Goal: Task Accomplishment & Management: Complete application form

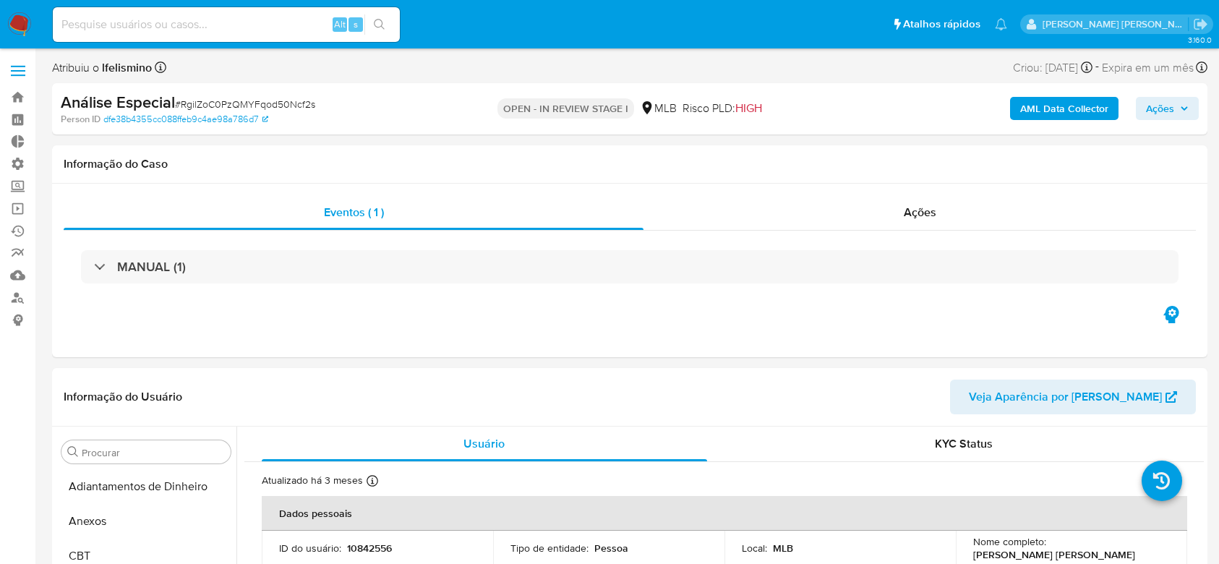
select select "10"
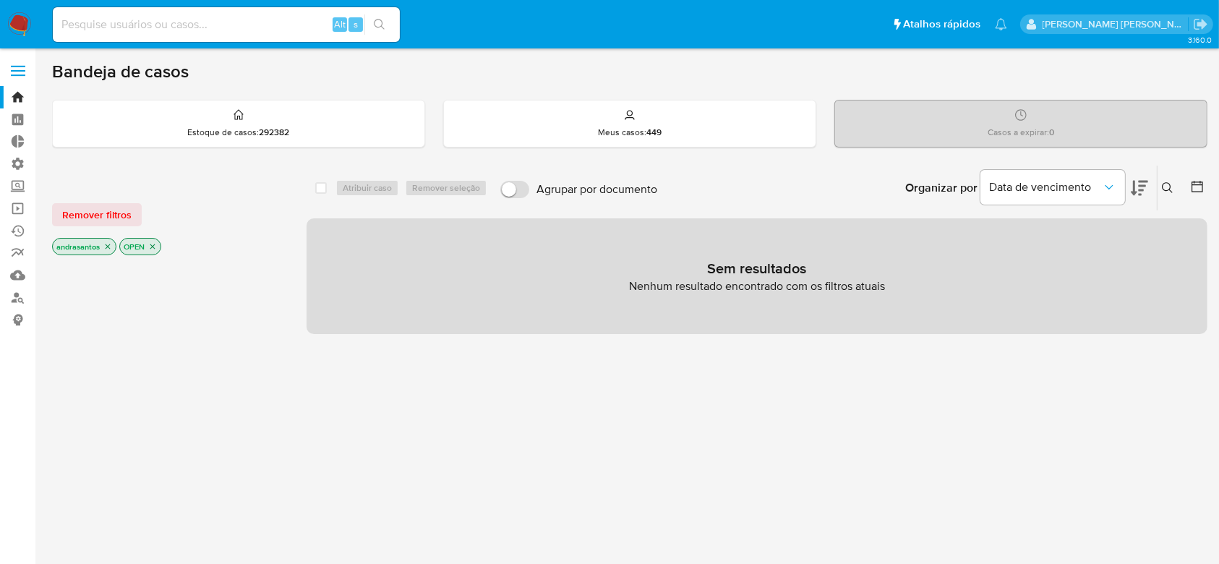
click at [107, 244] on icon "close-filter" at bounding box center [108, 246] width 5 height 5
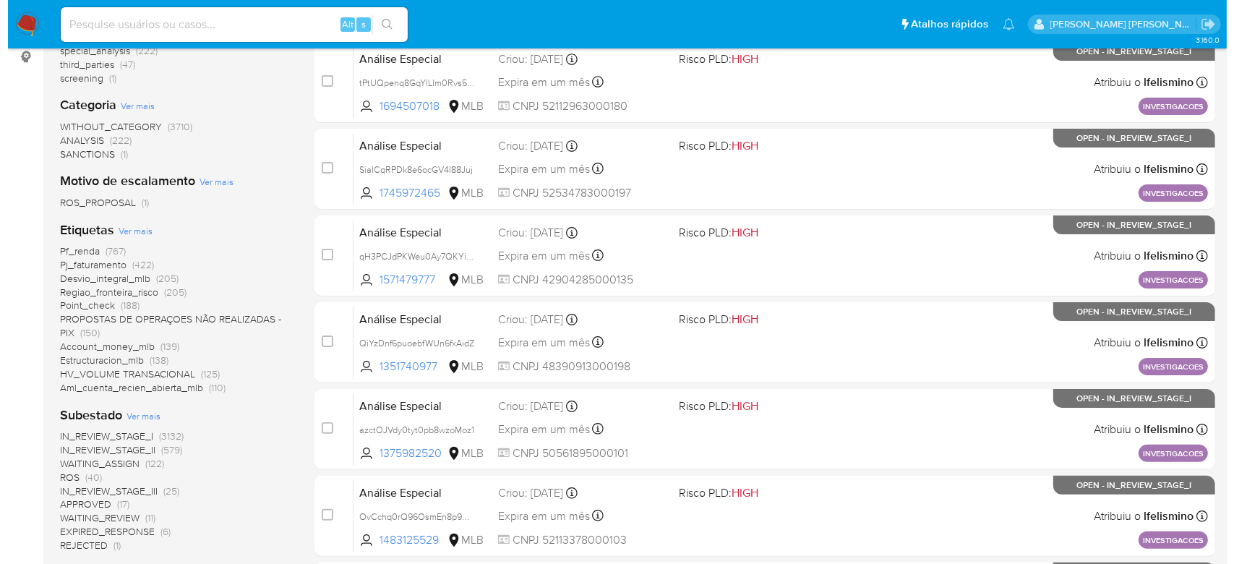
scroll to position [289, 0]
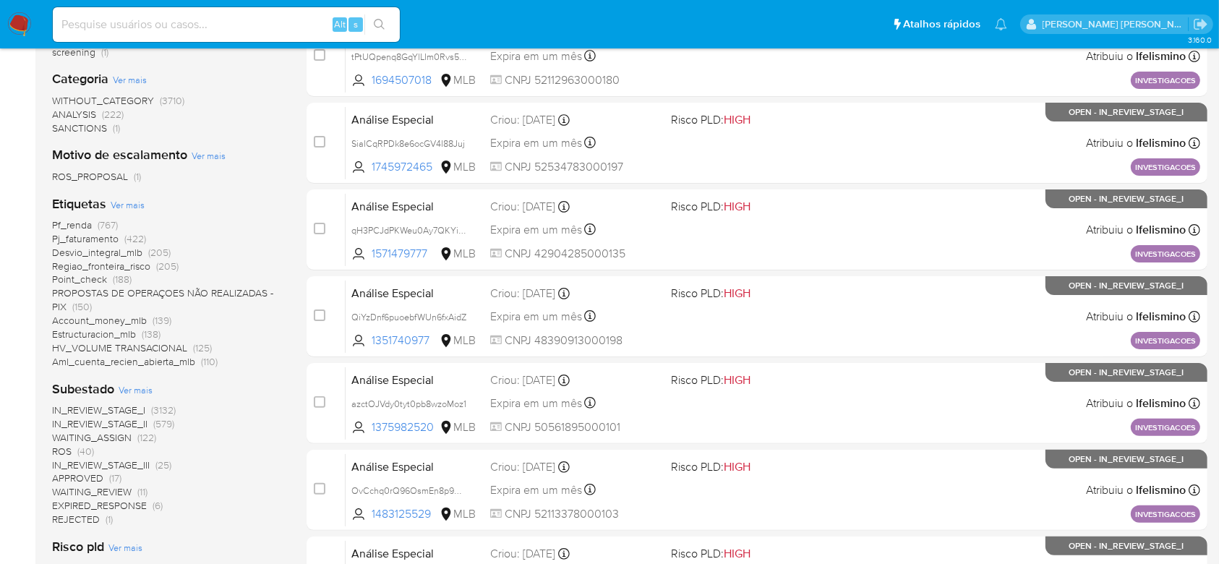
click at [137, 385] on span "Ver mais" at bounding box center [136, 389] width 34 height 13
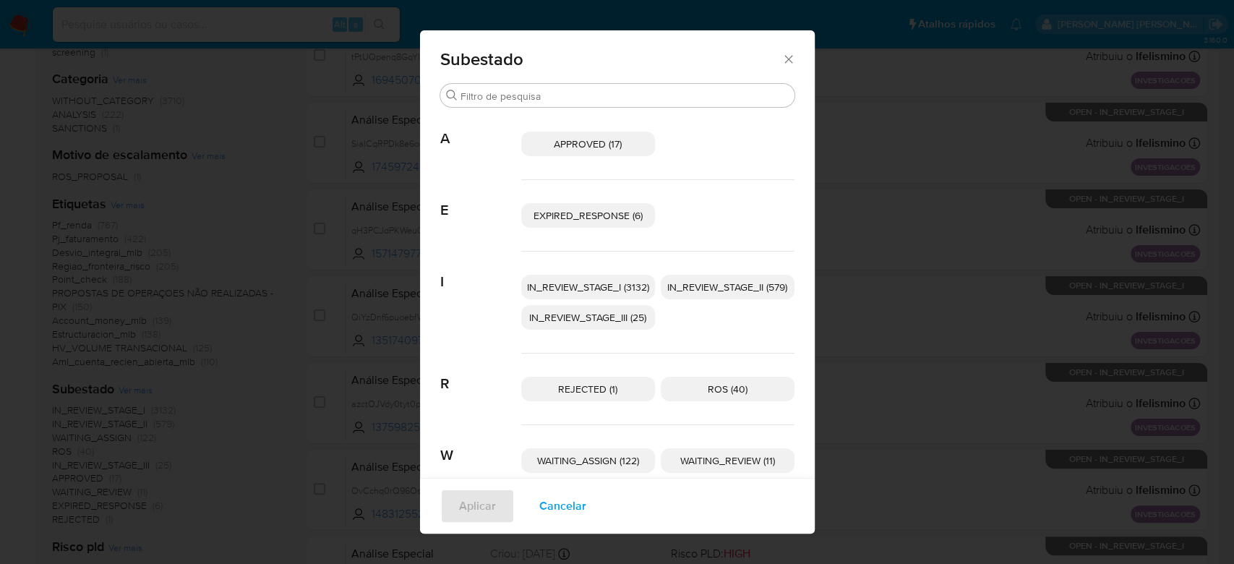
click at [598, 288] on span "IN_REVIEW_STAGE_I (3132)" at bounding box center [588, 287] width 122 height 14
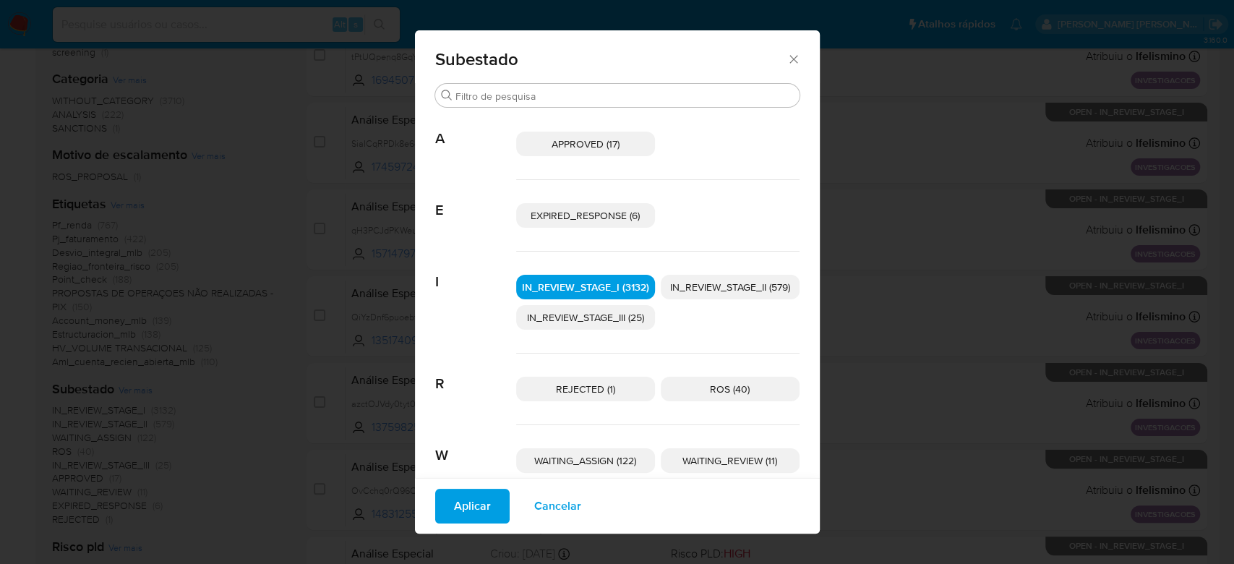
click at [736, 293] on span "IN_REVIEW_STAGE_II (579)" at bounding box center [730, 287] width 120 height 14
click at [463, 521] on span "Aplicar" at bounding box center [472, 506] width 37 height 32
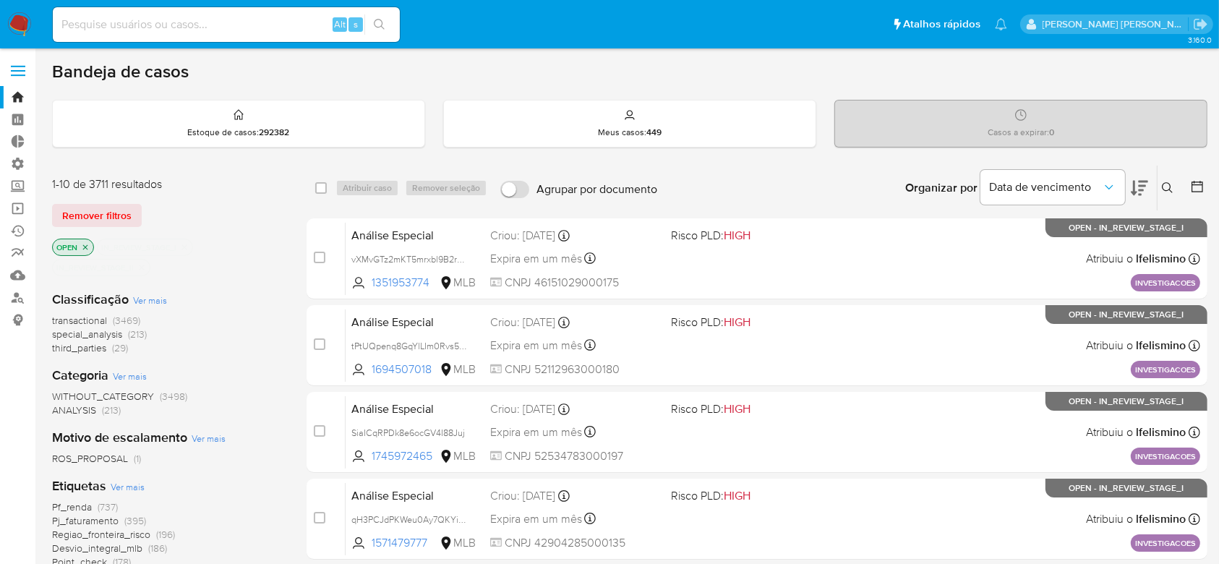
click at [1198, 188] on icon at bounding box center [1197, 186] width 14 height 14
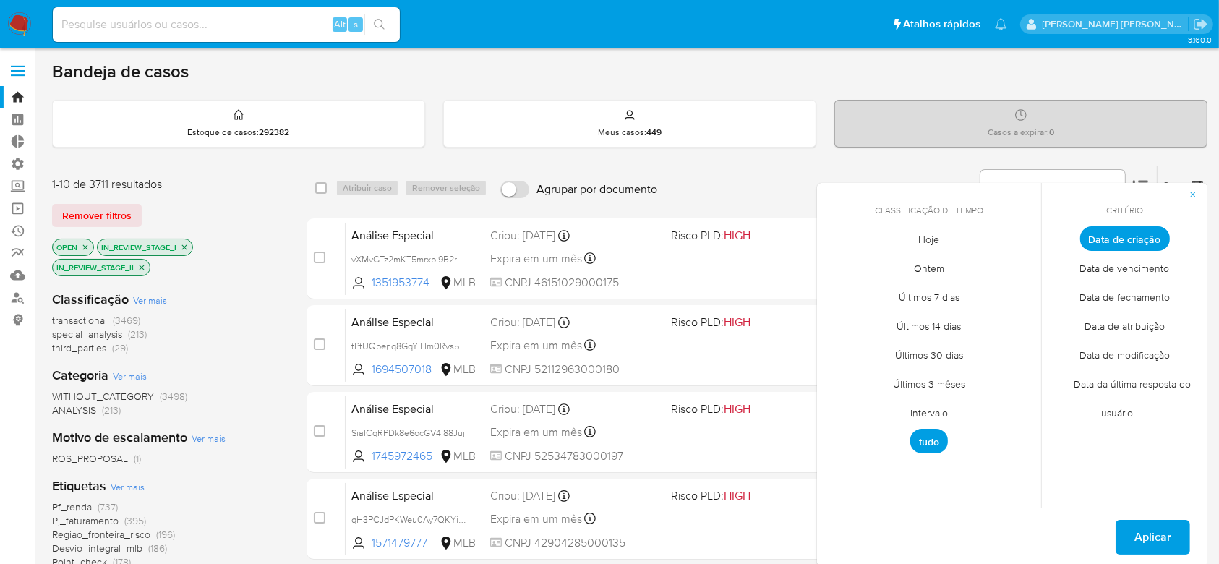
click at [924, 413] on span "Intervalo" at bounding box center [929, 413] width 68 height 30
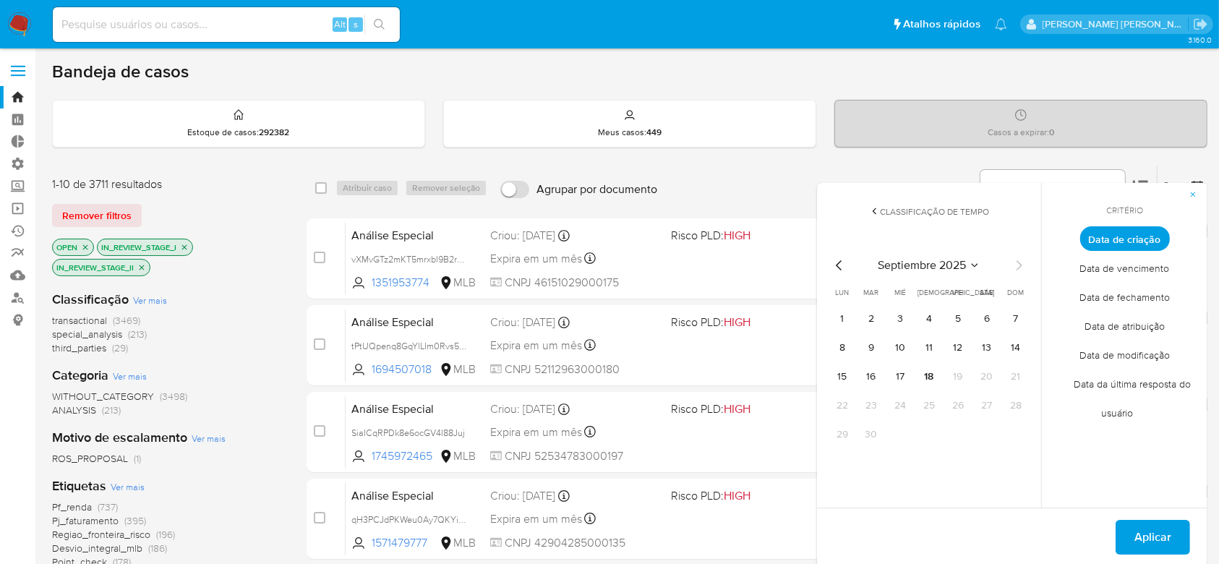
click at [834, 260] on icon "Mes anterior" at bounding box center [838, 265] width 17 height 17
click at [872, 380] on button "12" at bounding box center [870, 376] width 23 height 23
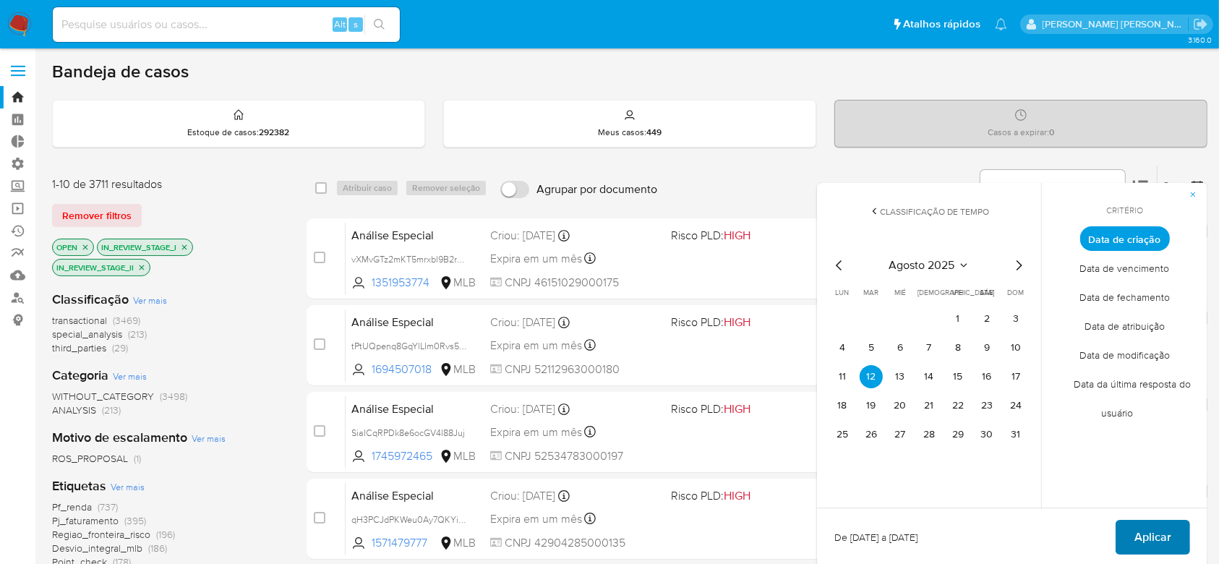
click at [1125, 535] on button "Aplicar" at bounding box center [1152, 537] width 74 height 35
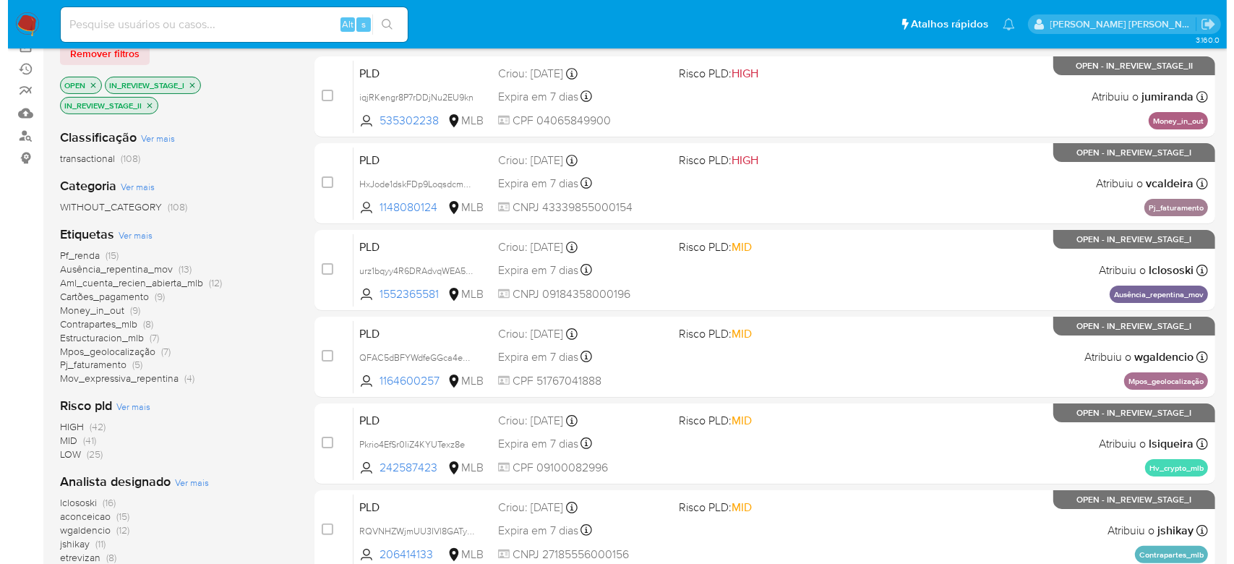
scroll to position [192, 0]
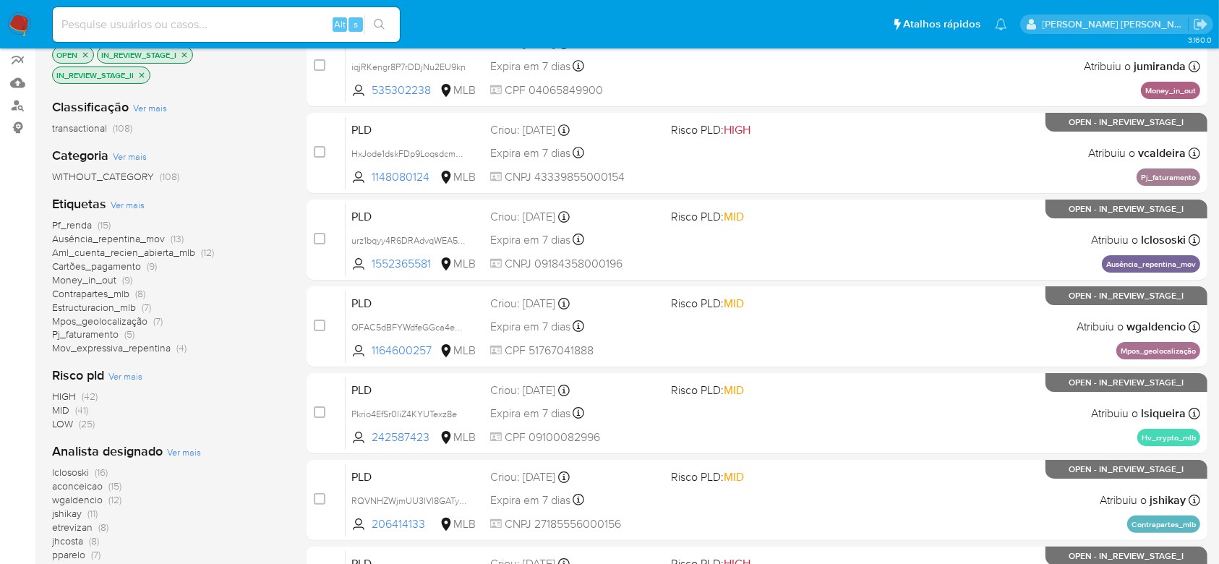
click at [179, 449] on span "Ver mais" at bounding box center [184, 451] width 34 height 13
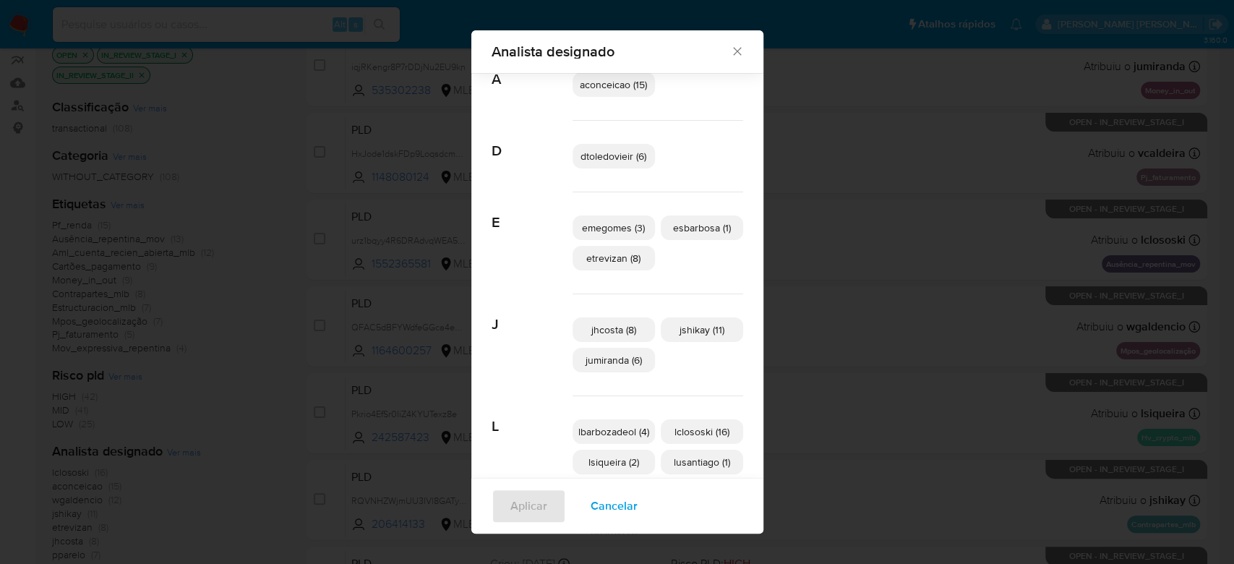
scroll to position [46, 0]
click at [613, 157] on span "dtoledovieir (6)" at bounding box center [613, 158] width 66 height 14
click at [525, 525] on div "Aplicar Cancelar" at bounding box center [617, 506] width 292 height 56
click at [526, 510] on span "Aplicar" at bounding box center [528, 506] width 37 height 32
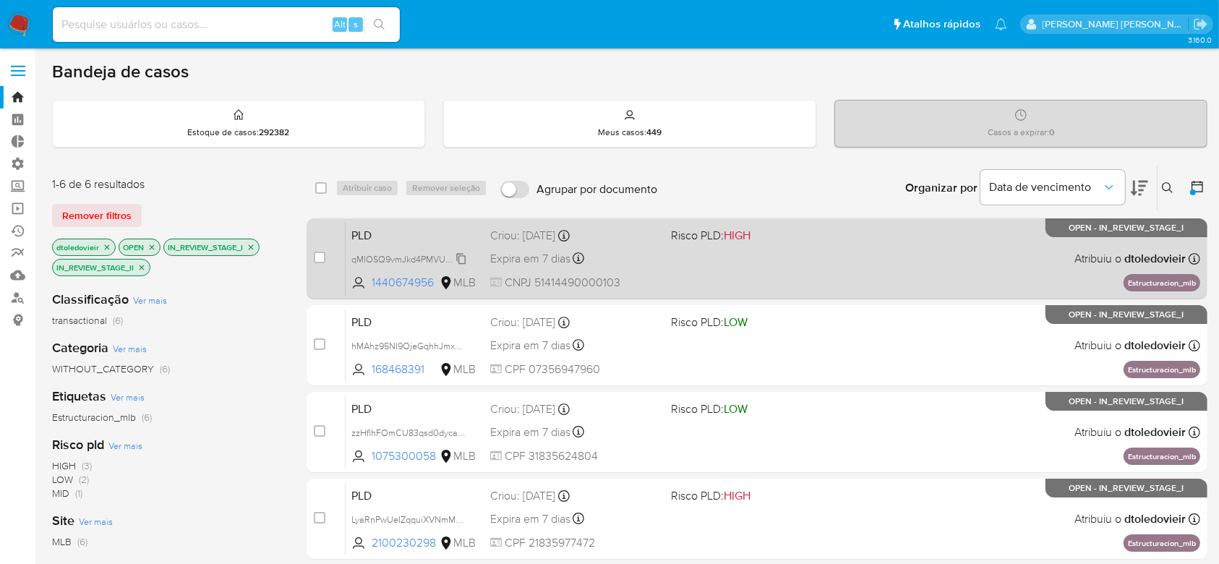
click at [463, 259] on span "qMIOSQ9vmJkd4PMVU0F0rdVX" at bounding box center [416, 258] width 130 height 16
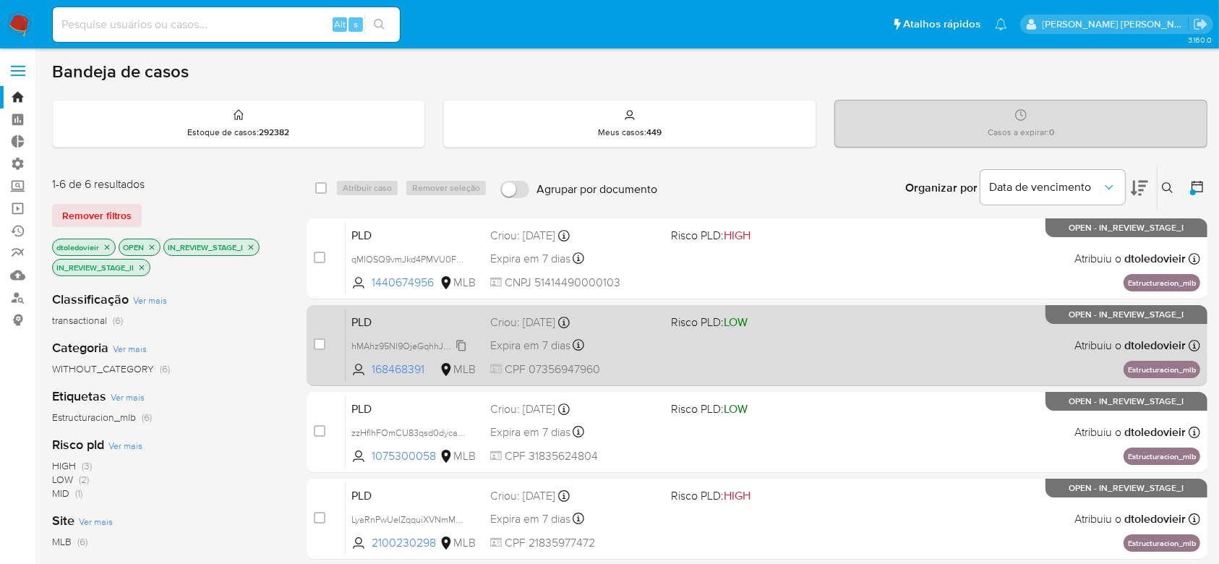
click at [460, 344] on span "hMAhz95Nl9OjeGqhhJmxuHYW" at bounding box center [415, 345] width 129 height 16
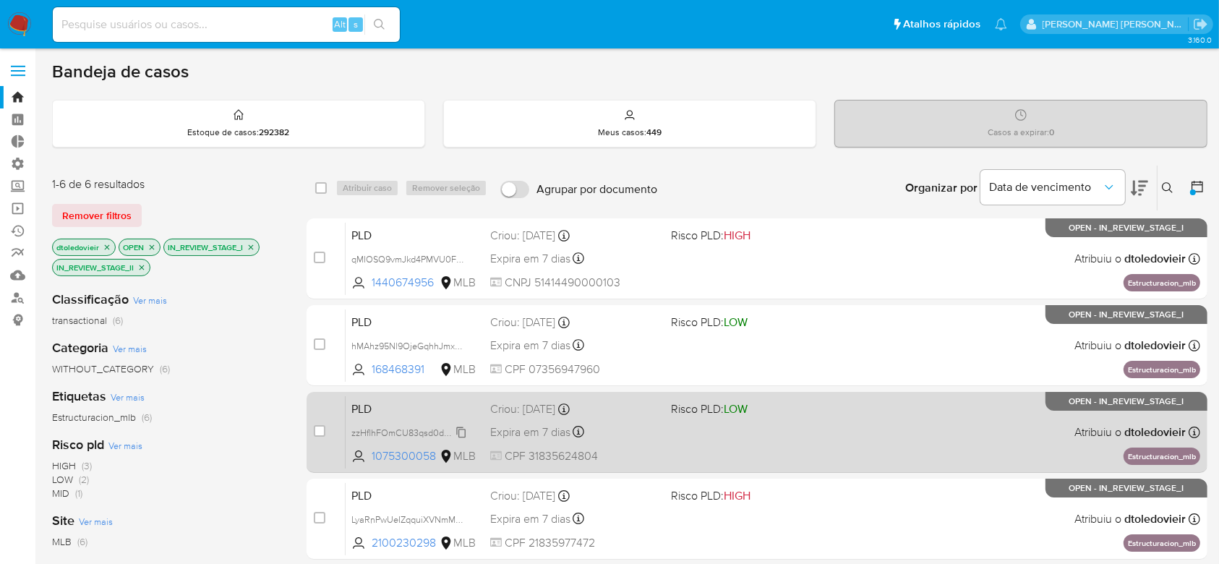
click at [462, 431] on span "zzHflhFOmCU83qsd0dyca7b9" at bounding box center [411, 432] width 121 height 16
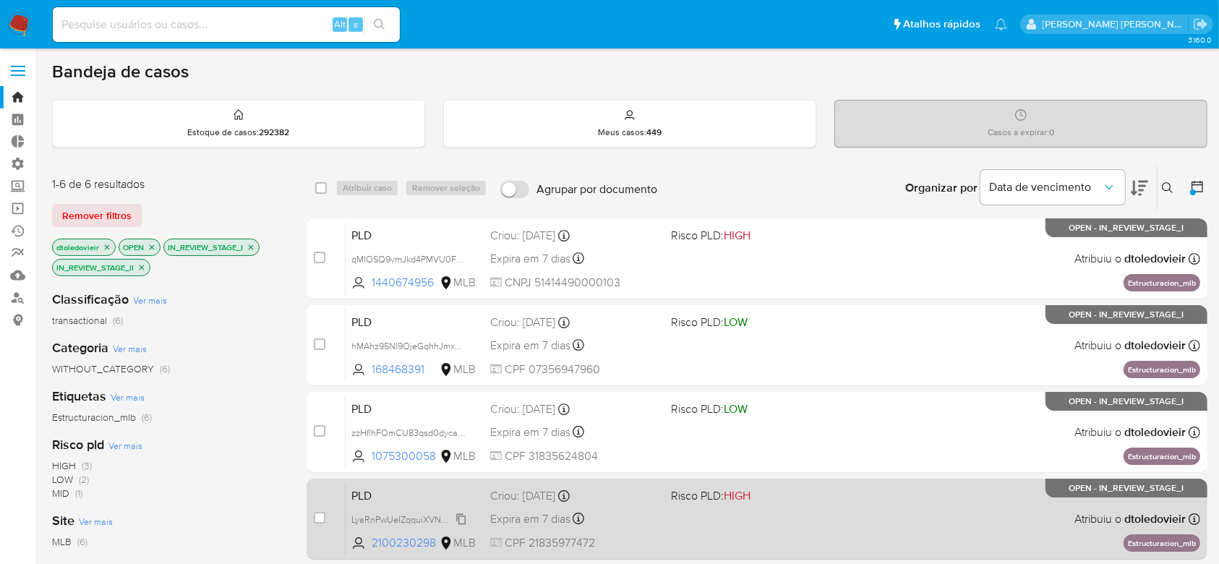
click at [462, 518] on span "LyaRnPwUeIZqquiXVNmMmMfn" at bounding box center [414, 518] width 126 height 16
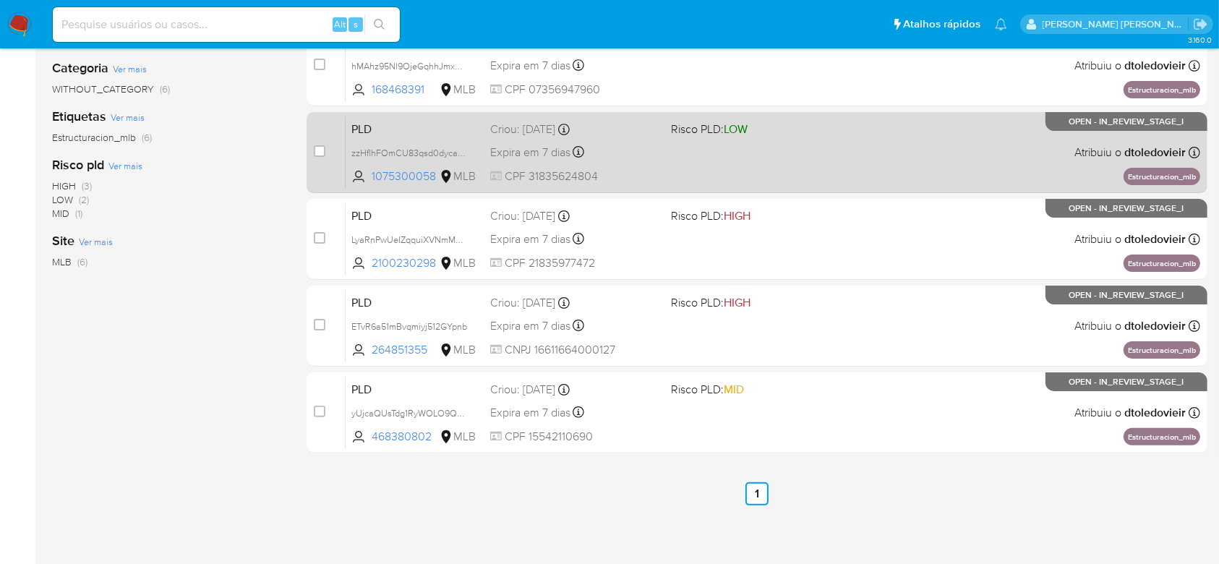
scroll to position [335, 0]
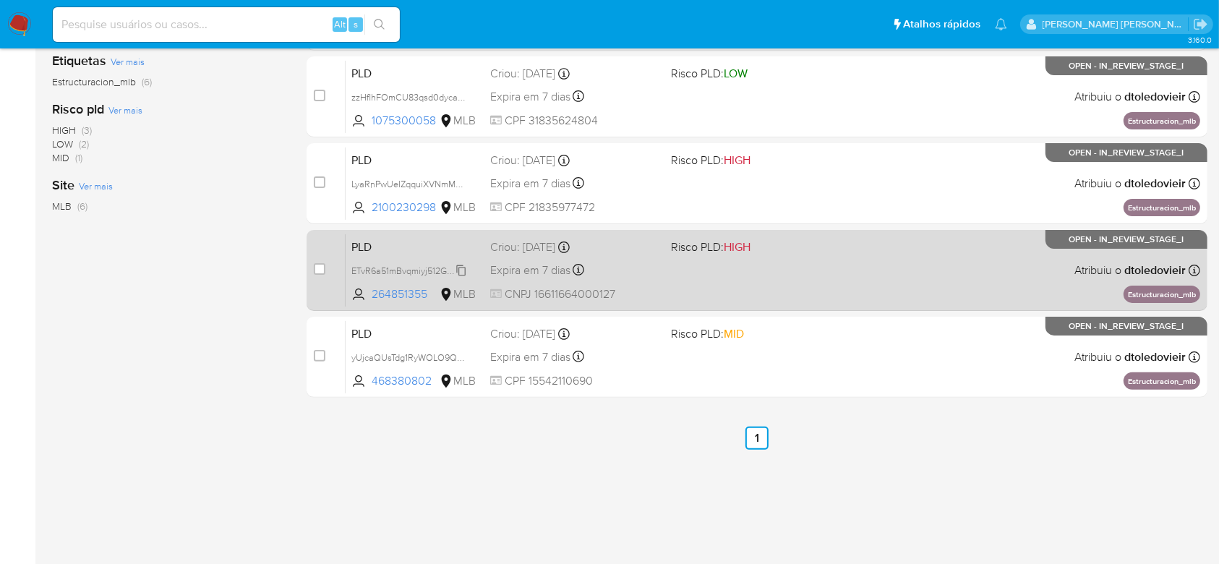
click at [463, 267] on span "ETvR6a51mBvqmiyj512GYpnb" at bounding box center [409, 270] width 116 height 16
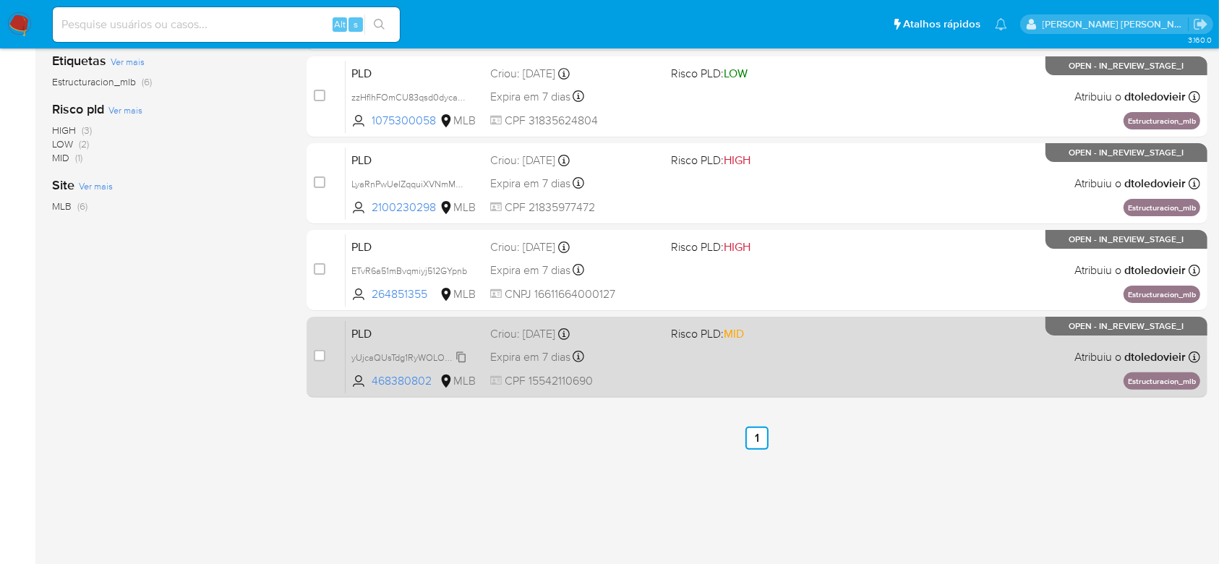
click at [460, 350] on span "yUjcaQUsTdg1RyWOLO9QWXs1" at bounding box center [414, 356] width 126 height 16
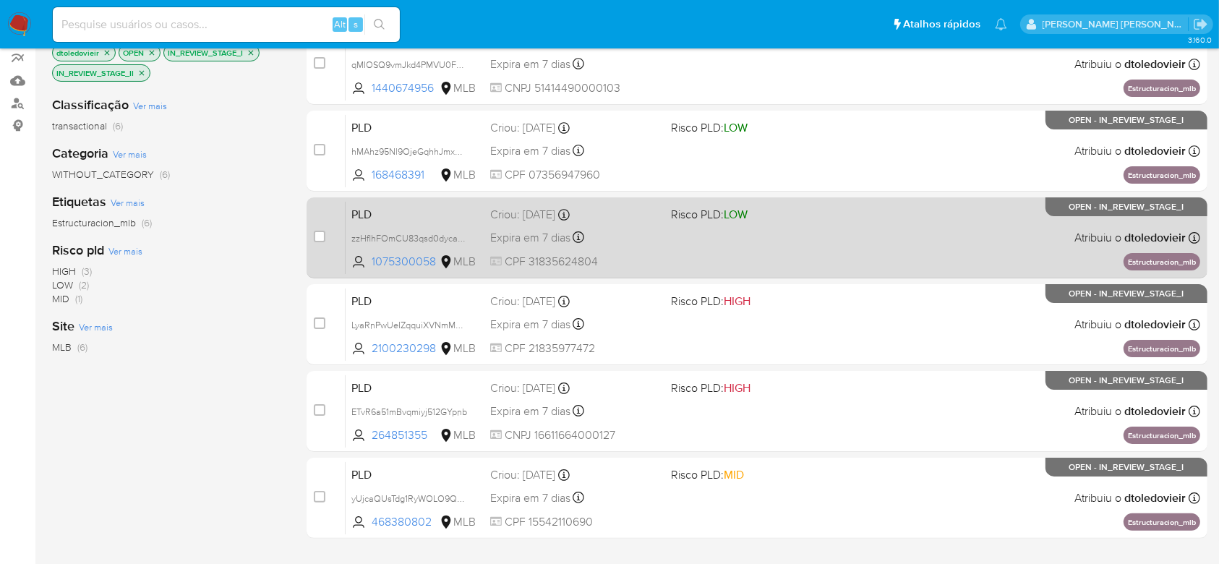
scroll to position [0, 0]
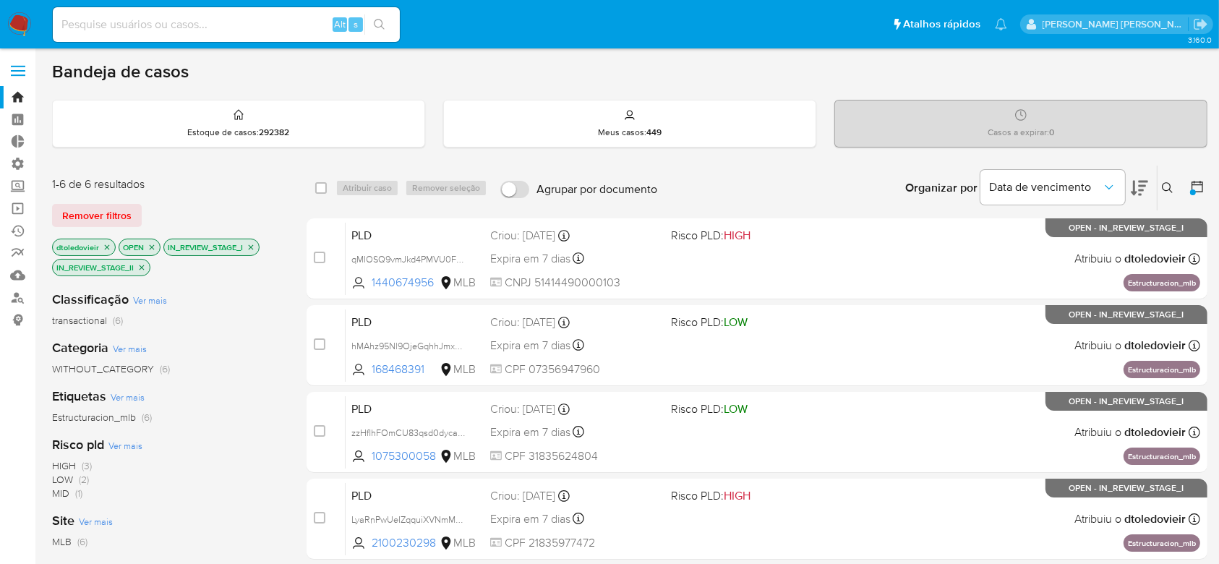
click at [1192, 182] on icon at bounding box center [1197, 186] width 14 height 14
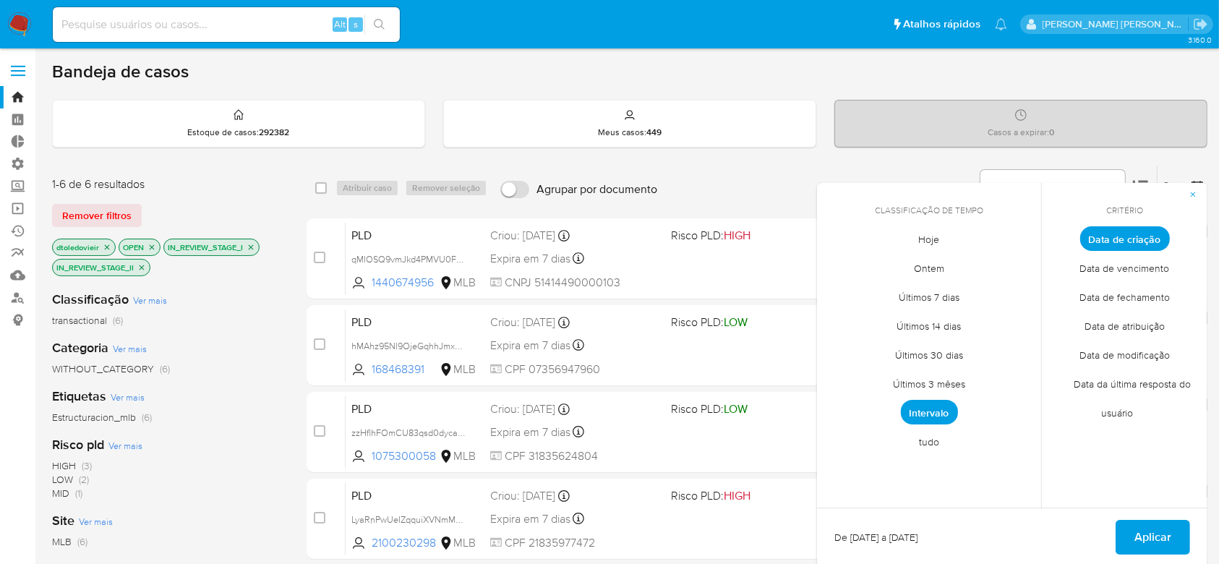
click at [926, 413] on span "Intervalo" at bounding box center [929, 412] width 57 height 25
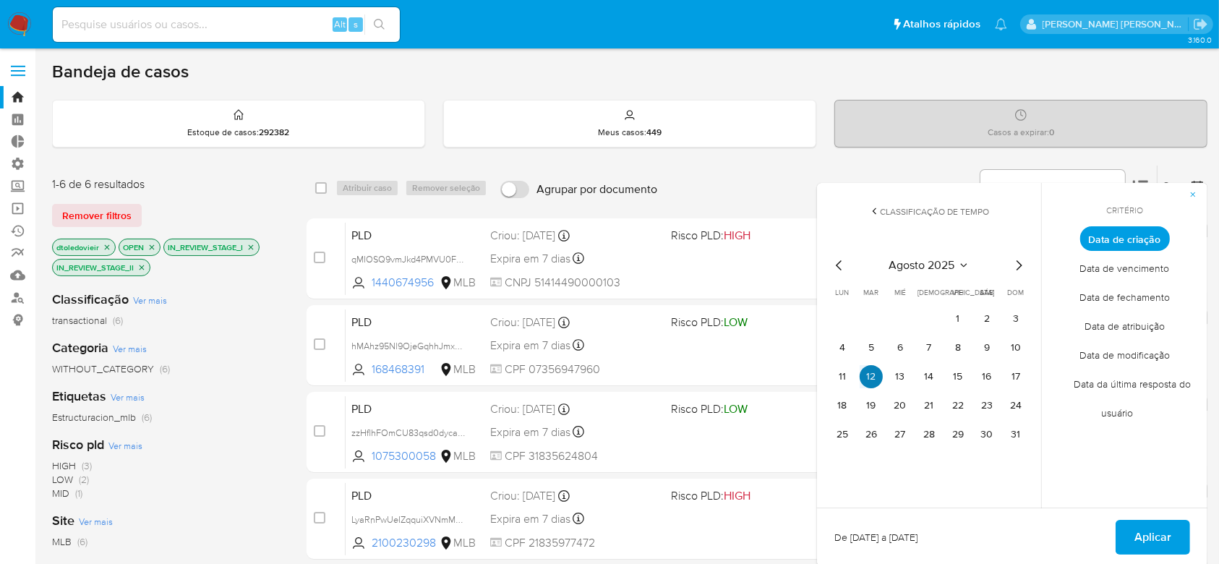
click at [869, 377] on button "12" at bounding box center [870, 376] width 23 height 23
click at [1020, 265] on icon "Mes siguiente" at bounding box center [1018, 265] width 17 height 17
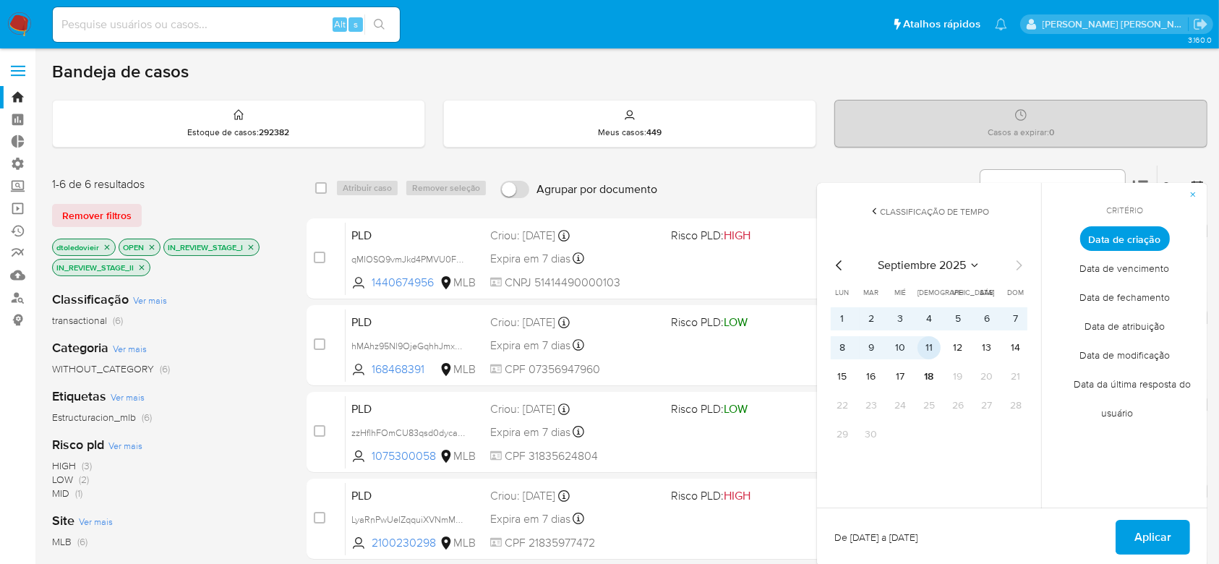
click at [935, 346] on button "11" at bounding box center [928, 347] width 23 height 23
click at [1156, 531] on span "Aplicar" at bounding box center [1152, 537] width 37 height 32
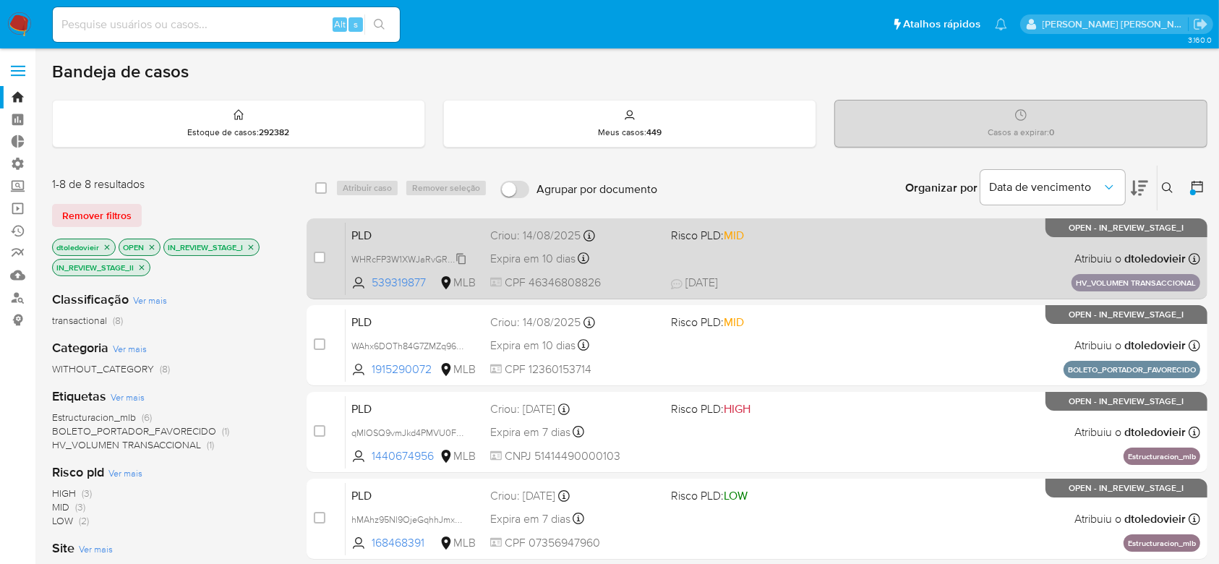
click at [463, 259] on span "WHRcFP3W1XWJaRvGRyUfyiIa" at bounding box center [412, 258] width 123 height 16
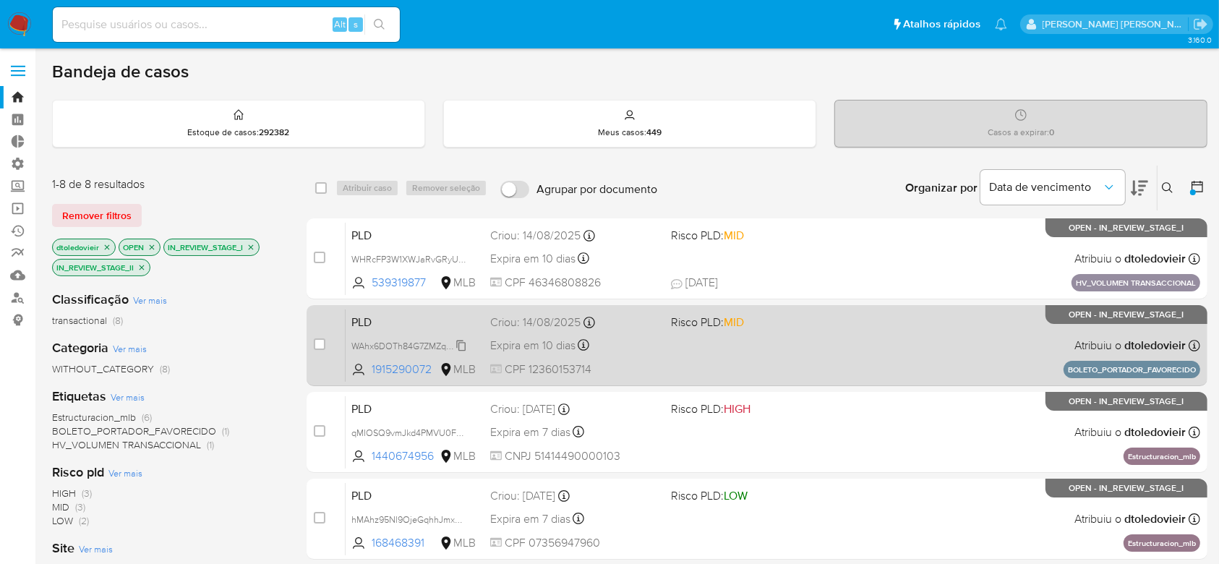
click at [463, 346] on span "WAhx6DOTh84G7ZMZq96CHWef" at bounding box center [417, 345] width 132 height 16
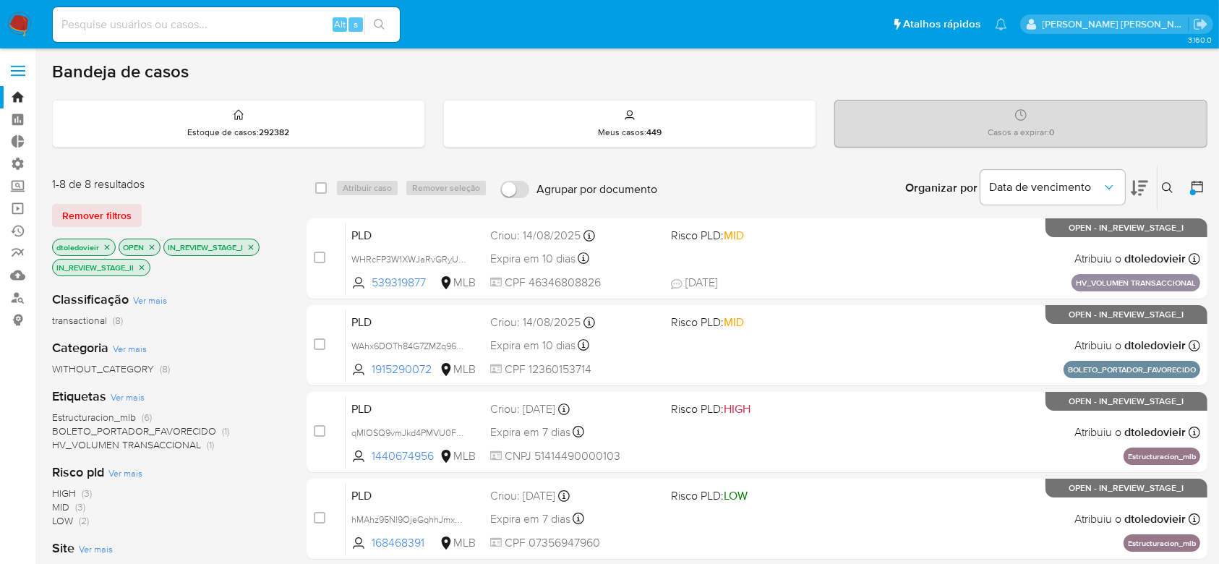
click at [105, 244] on icon "close-filter" at bounding box center [107, 247] width 9 height 9
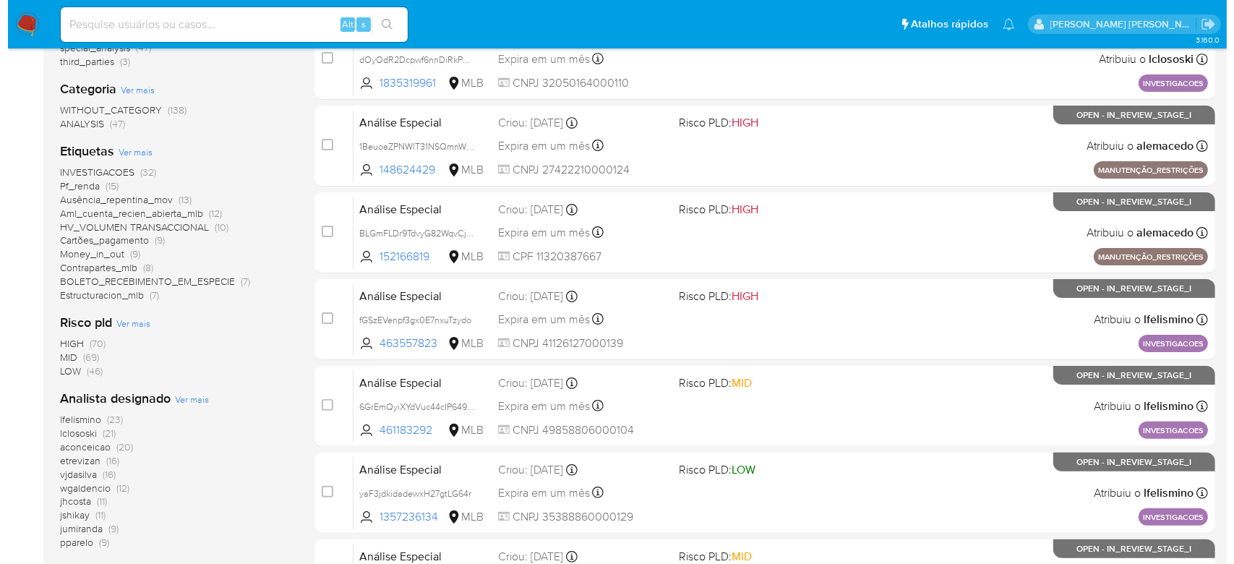
scroll to position [289, 0]
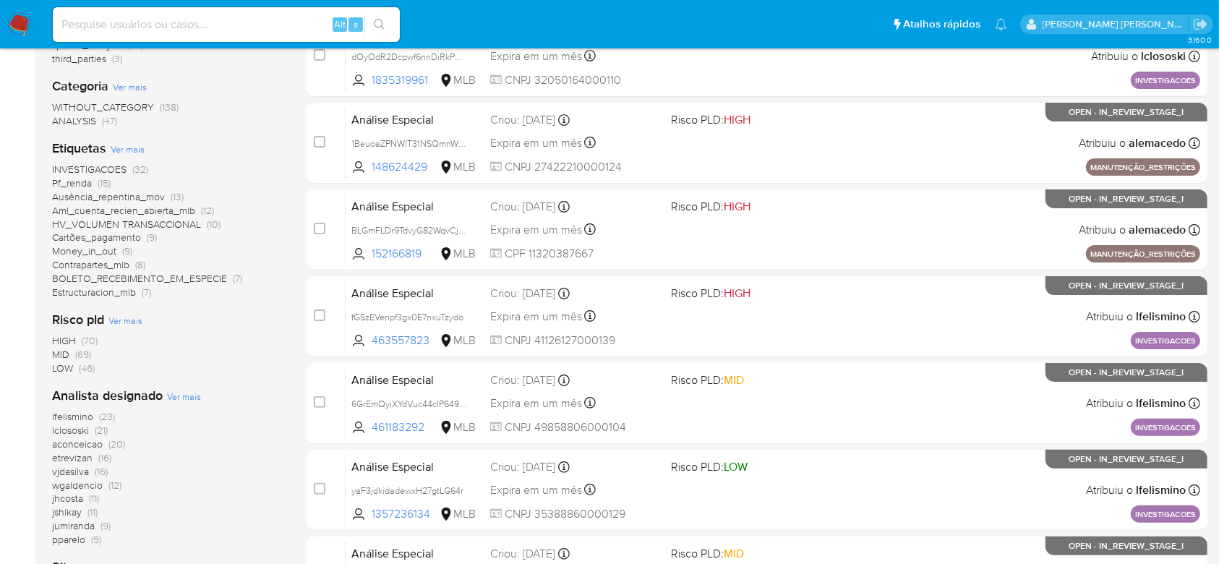
click at [189, 390] on span "Ver mais" at bounding box center [184, 396] width 34 height 13
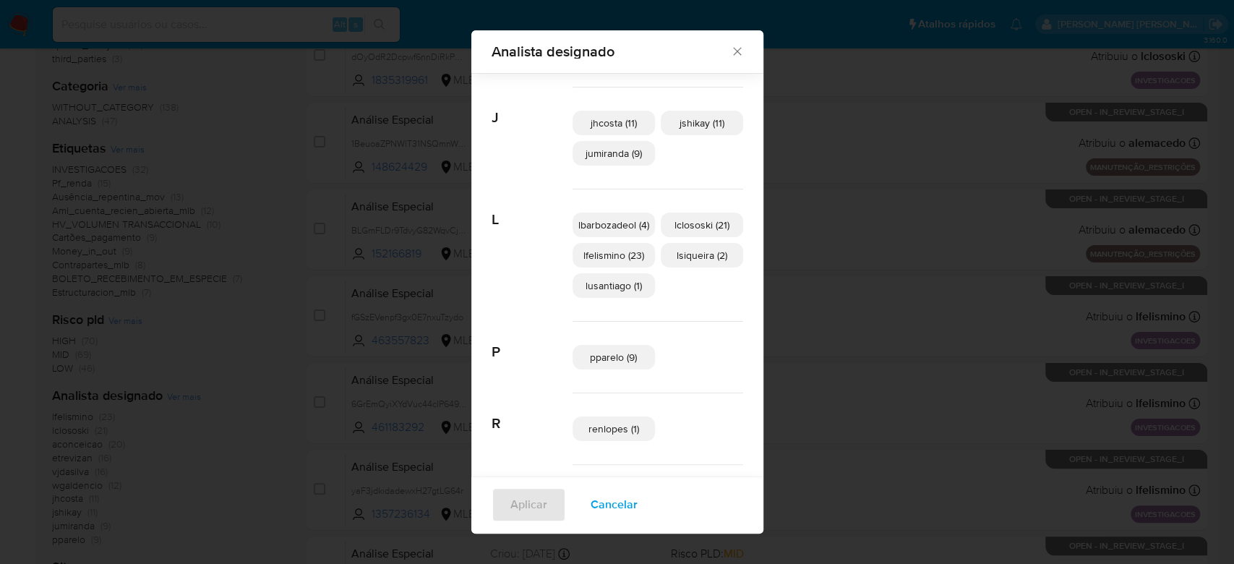
scroll to position [315, 0]
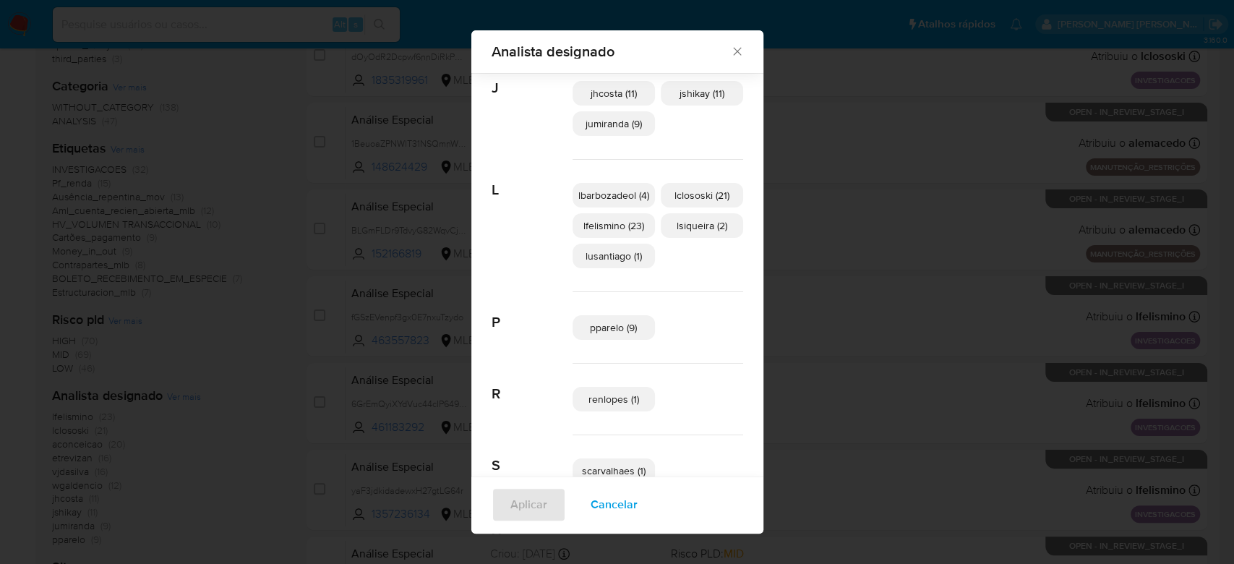
click at [686, 99] on span "jshikay (11)" at bounding box center [701, 93] width 45 height 14
click at [510, 502] on span "Aplicar" at bounding box center [528, 505] width 37 height 32
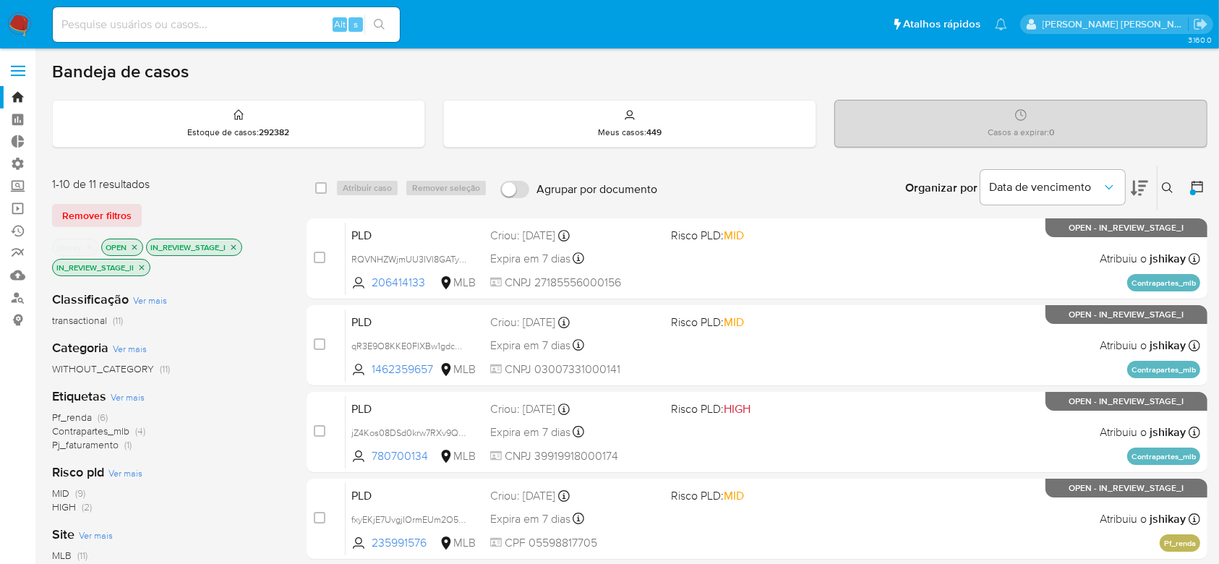
click at [91, 246] on icon "close-filter" at bounding box center [89, 247] width 9 height 9
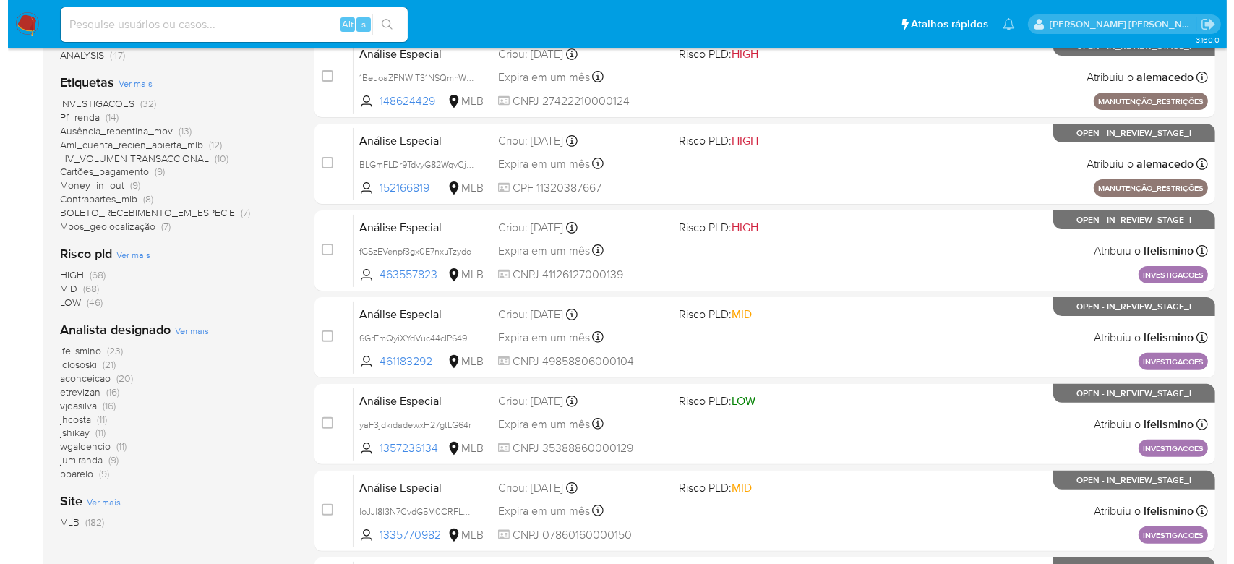
scroll to position [385, 0]
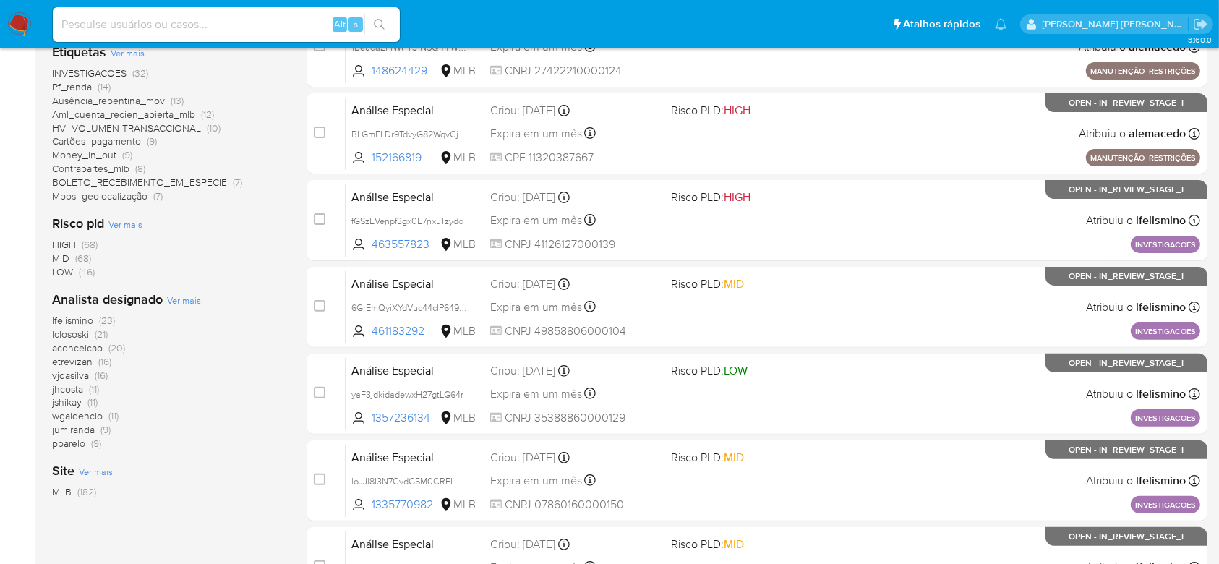
click at [171, 301] on span "Ver mais" at bounding box center [184, 299] width 34 height 13
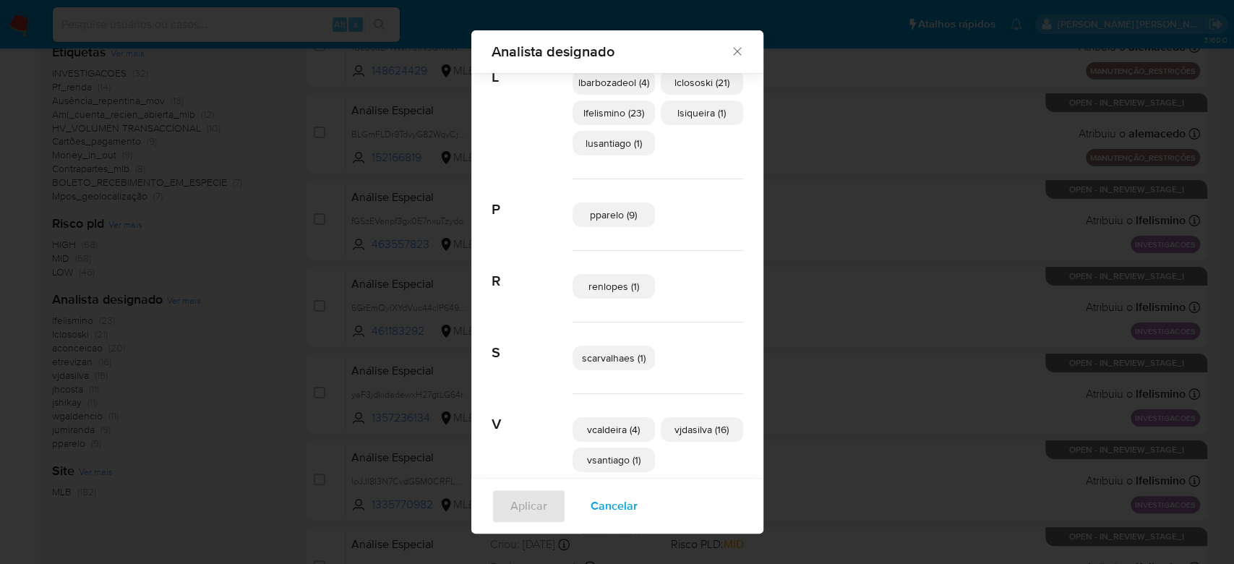
scroll to position [429, 0]
click at [669, 108] on p "lsiqueira (1)" at bounding box center [702, 111] width 82 height 25
click at [529, 500] on span "Aplicar" at bounding box center [528, 506] width 37 height 32
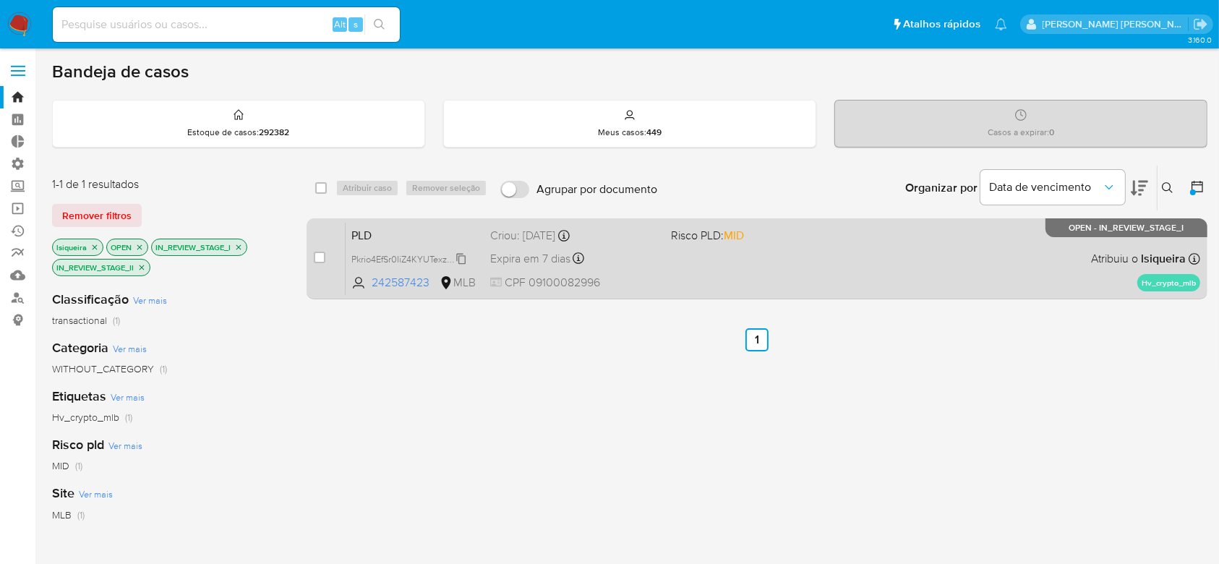
click at [465, 257] on icon at bounding box center [461, 259] width 12 height 12
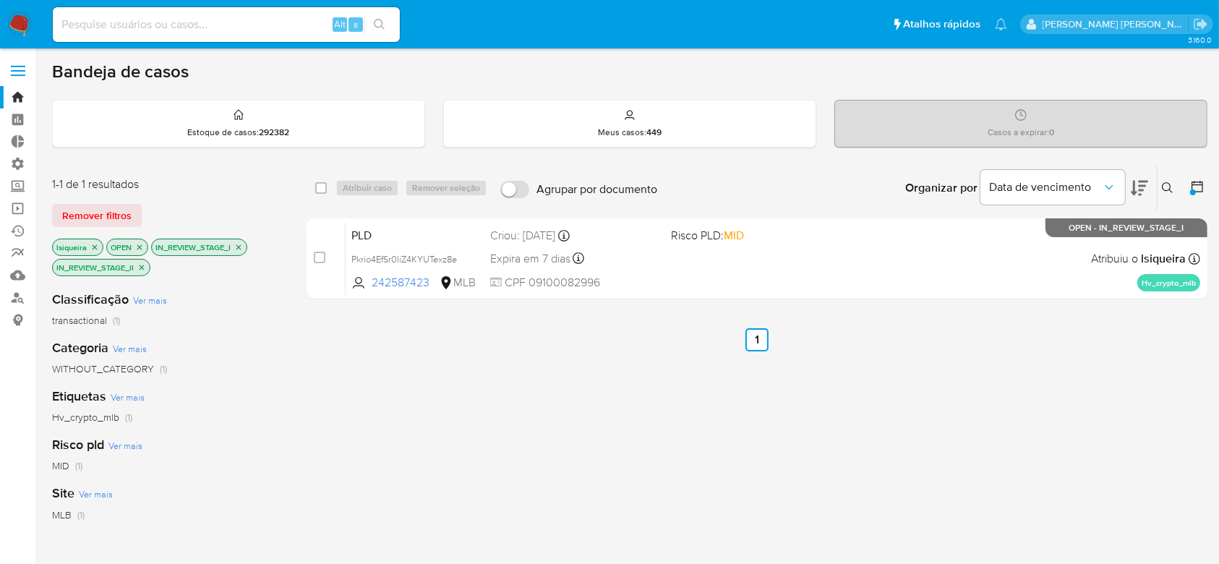
click at [95, 244] on icon "close-filter" at bounding box center [94, 247] width 9 height 9
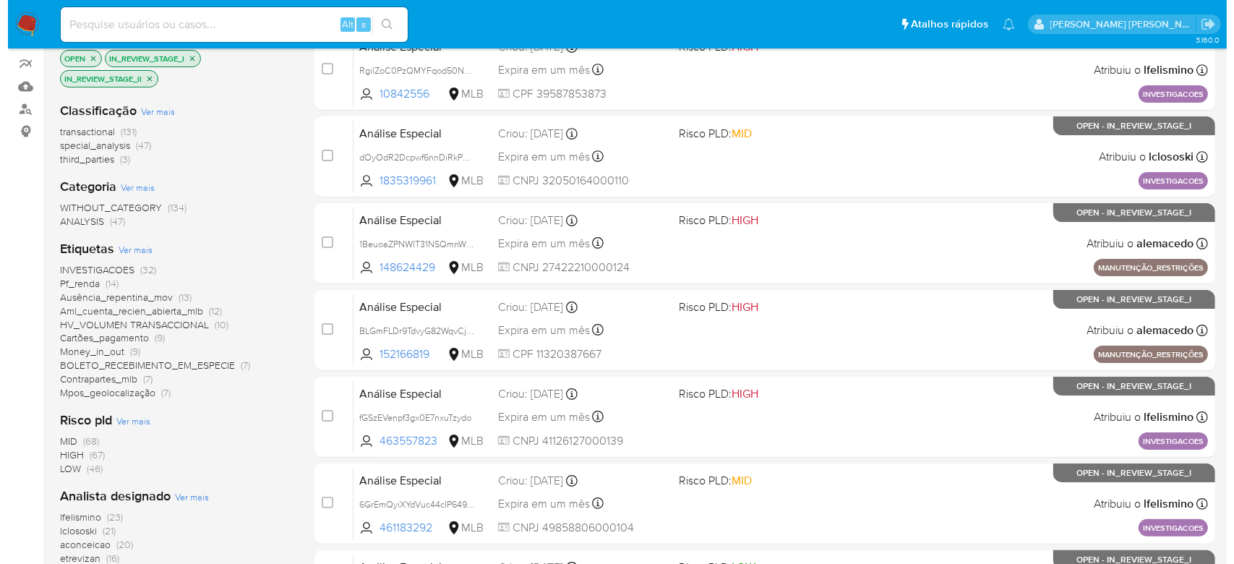
scroll to position [385, 0]
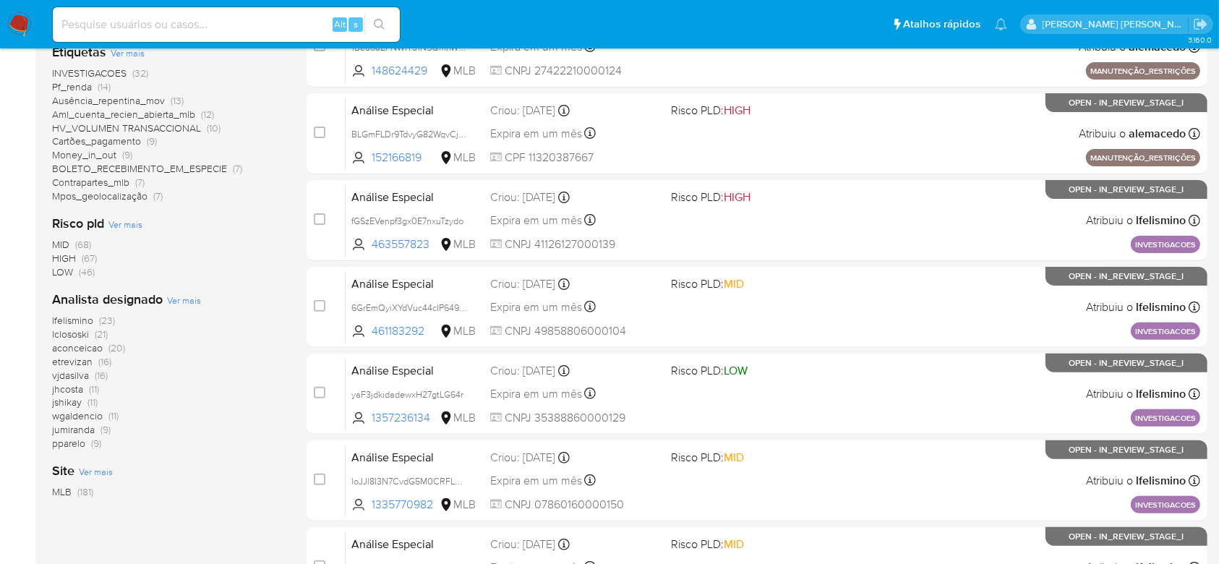
click at [179, 297] on span "Ver mais" at bounding box center [184, 299] width 34 height 13
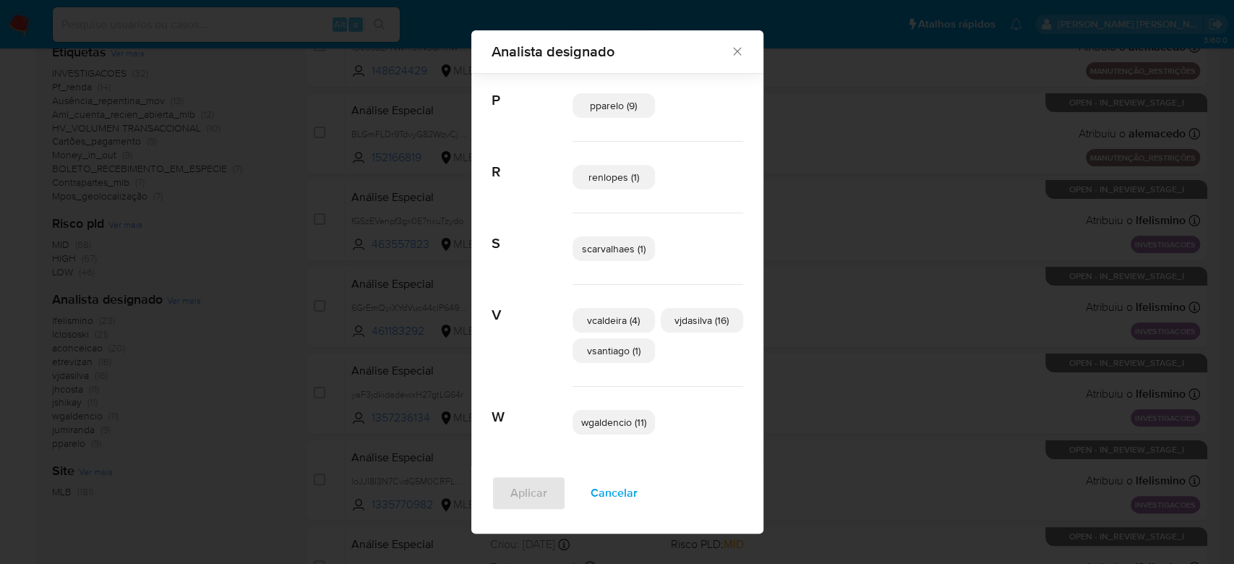
scroll to position [538, 0]
click at [607, 317] on span "vcaldeira (4)" at bounding box center [613, 319] width 53 height 14
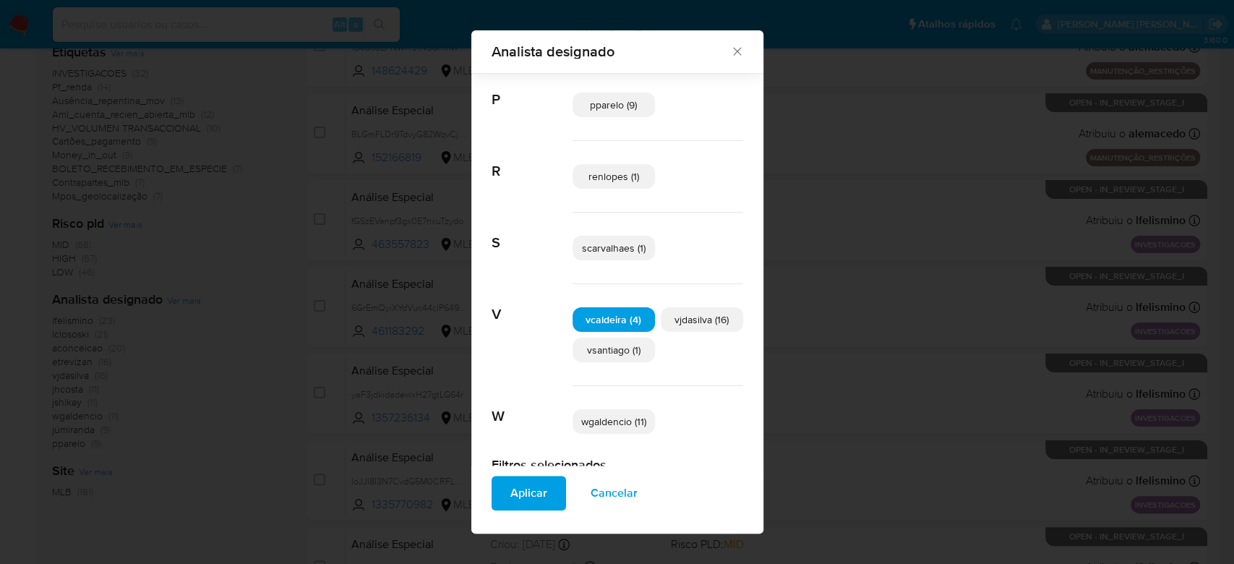
click at [536, 494] on span "Aplicar" at bounding box center [528, 493] width 37 height 32
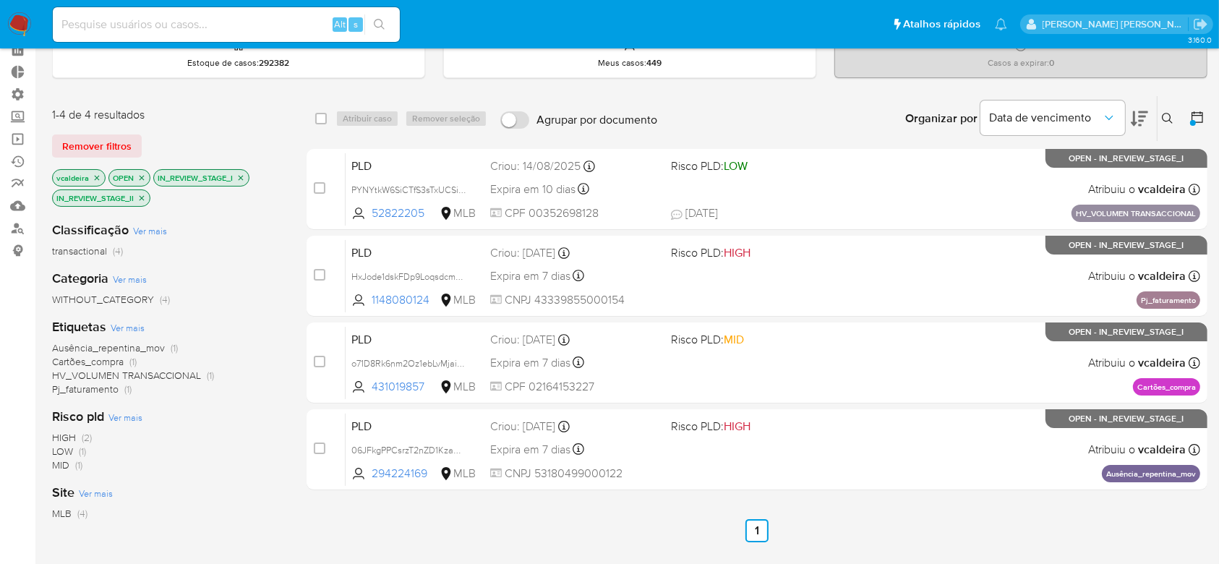
scroll to position [96, 0]
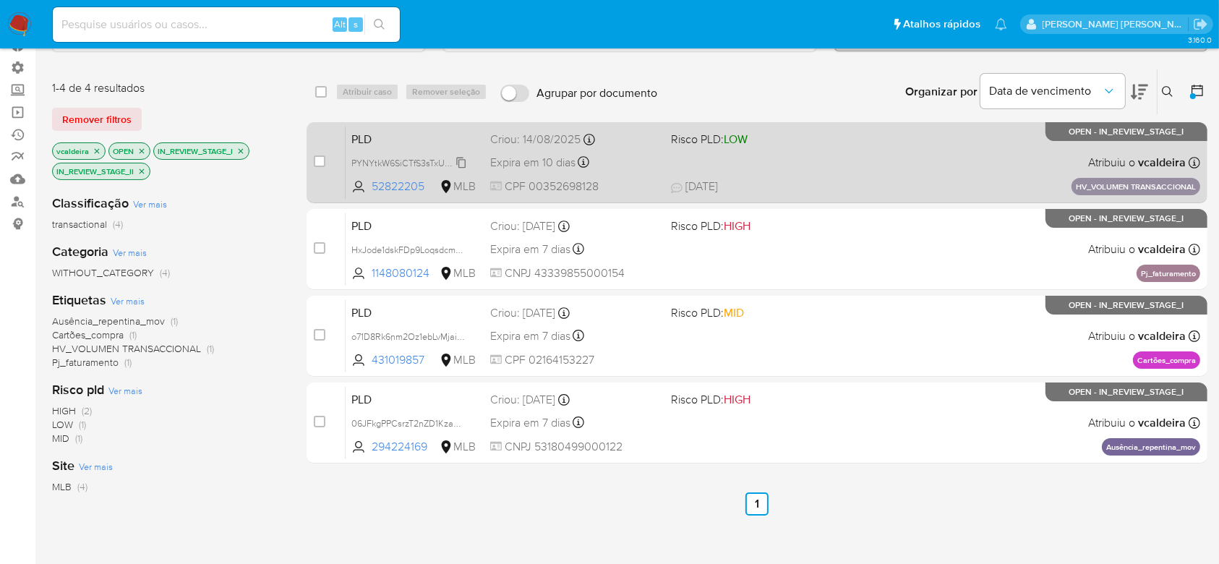
click at [465, 163] on span "PYNYtkW6SiCTfS3sTxUCSiuX" at bounding box center [410, 162] width 118 height 16
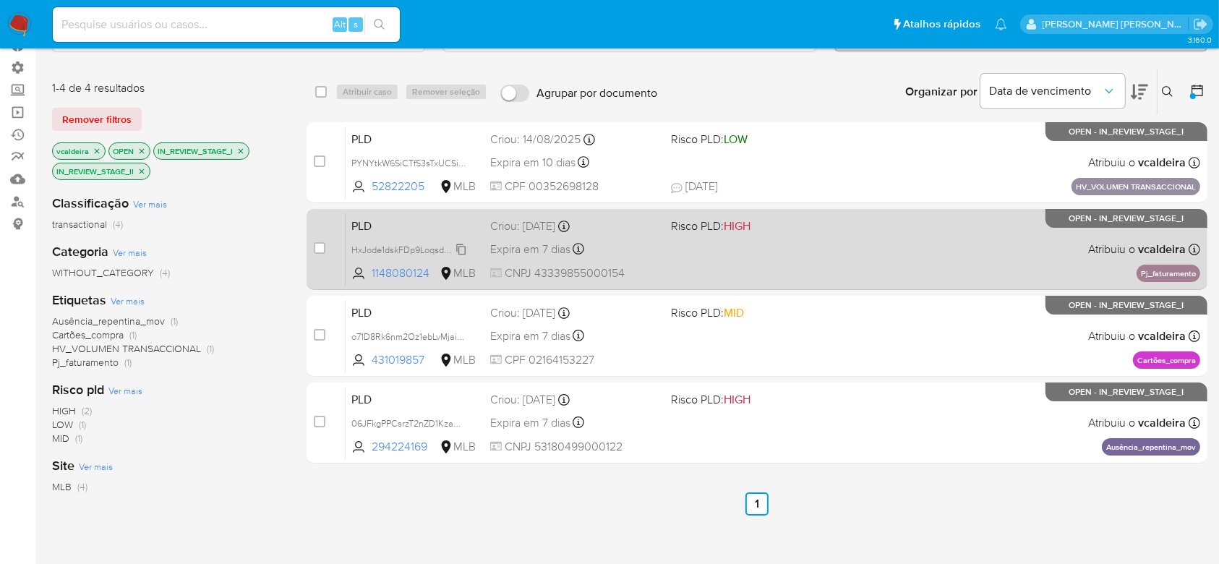
click at [460, 249] on span "HxJode1dskFDp9LoqsdcmkC2" at bounding box center [411, 249] width 120 height 16
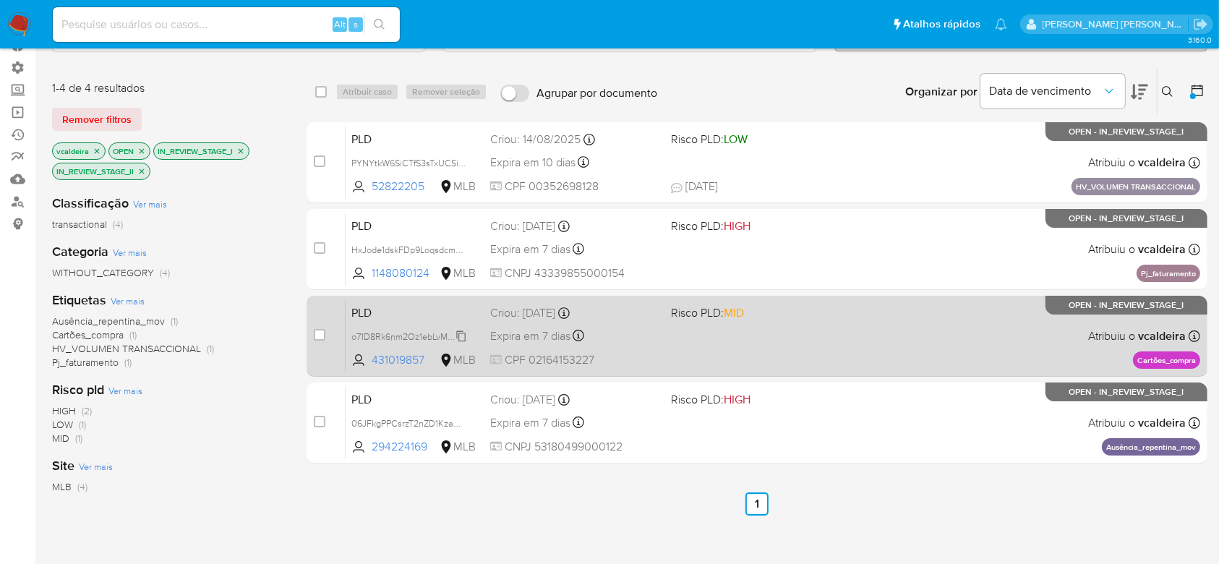
click at [463, 332] on span "o71D8Rk6nm2Oz1ebLvMjaiMe" at bounding box center [410, 335] width 118 height 16
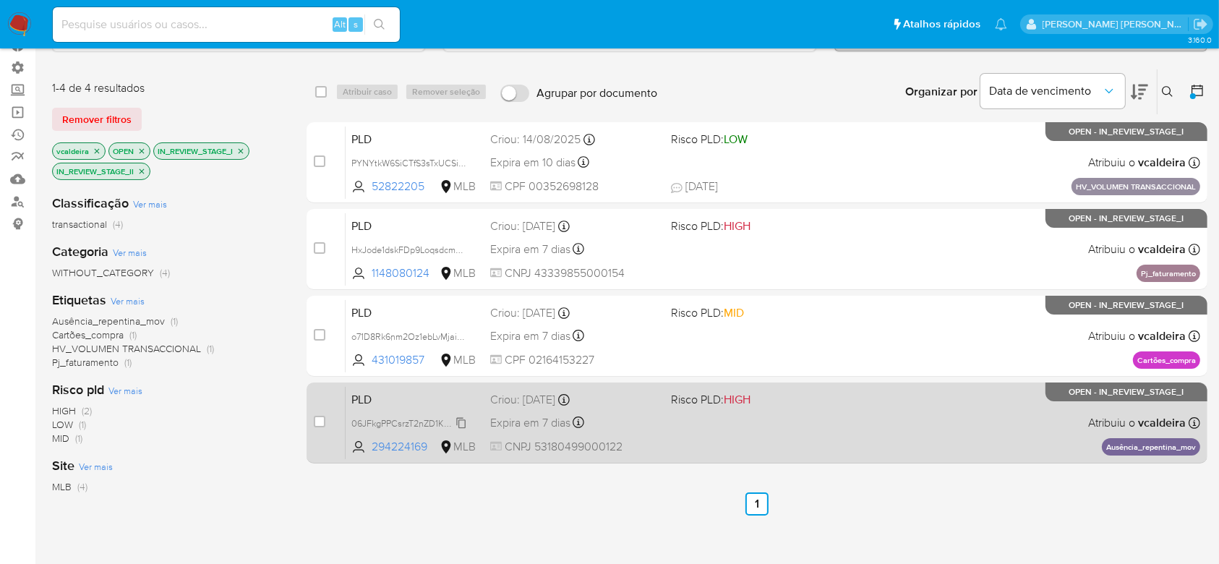
click at [460, 424] on span "06JFkgPPCsrzT2nZD1KzaUHQ" at bounding box center [412, 422] width 122 height 16
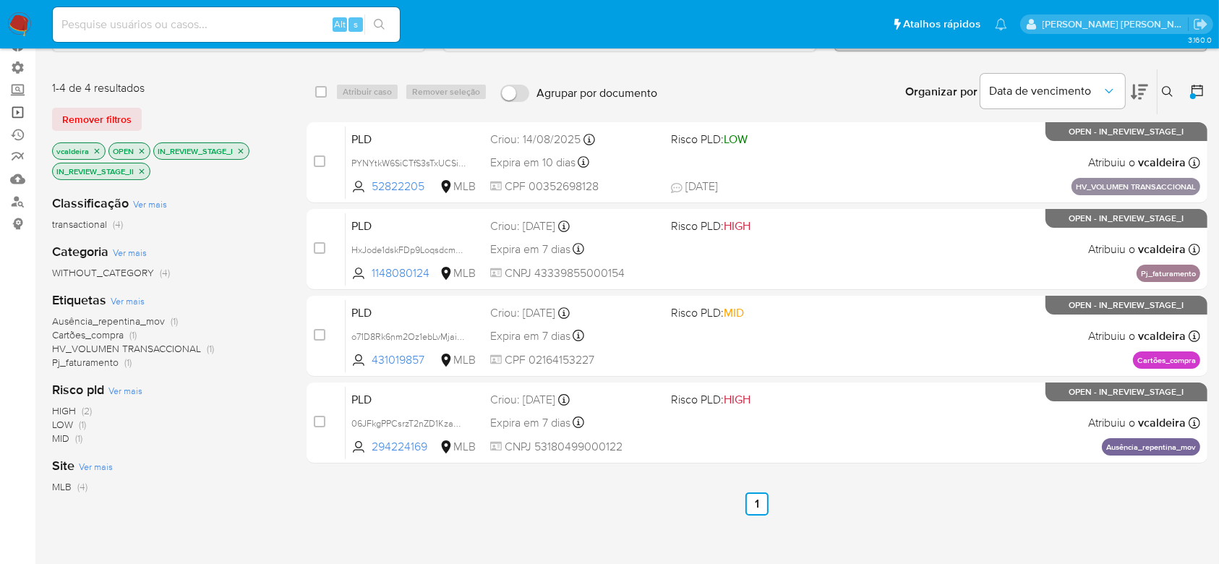
click at [17, 115] on link "Operações em massa" at bounding box center [86, 112] width 172 height 22
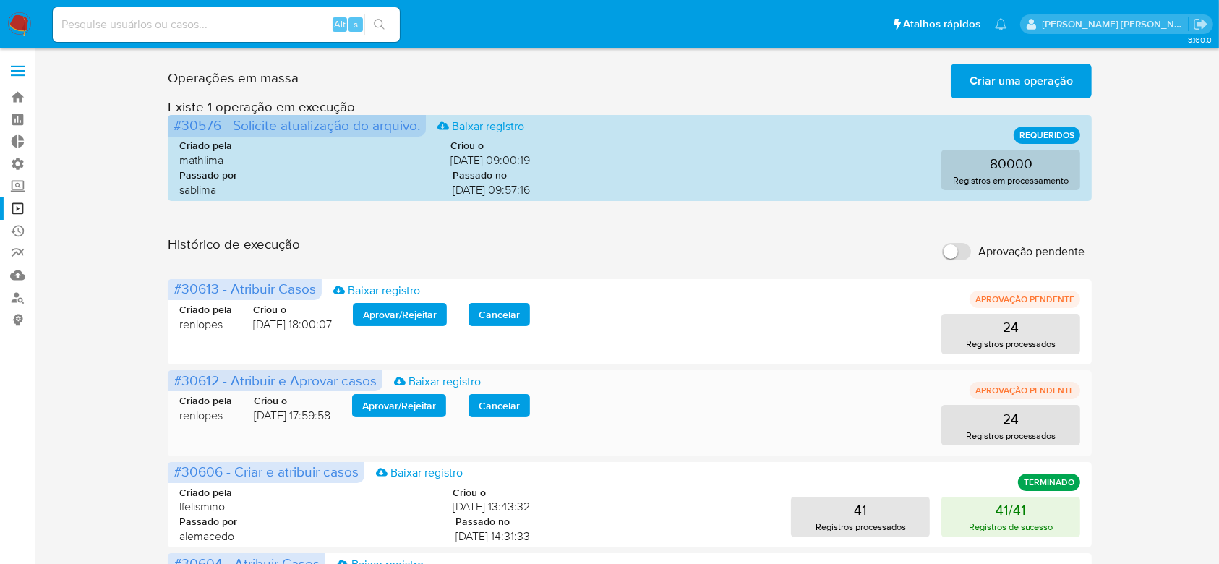
click at [434, 395] on span "Aprovar / Rejeitar" at bounding box center [399, 405] width 74 height 20
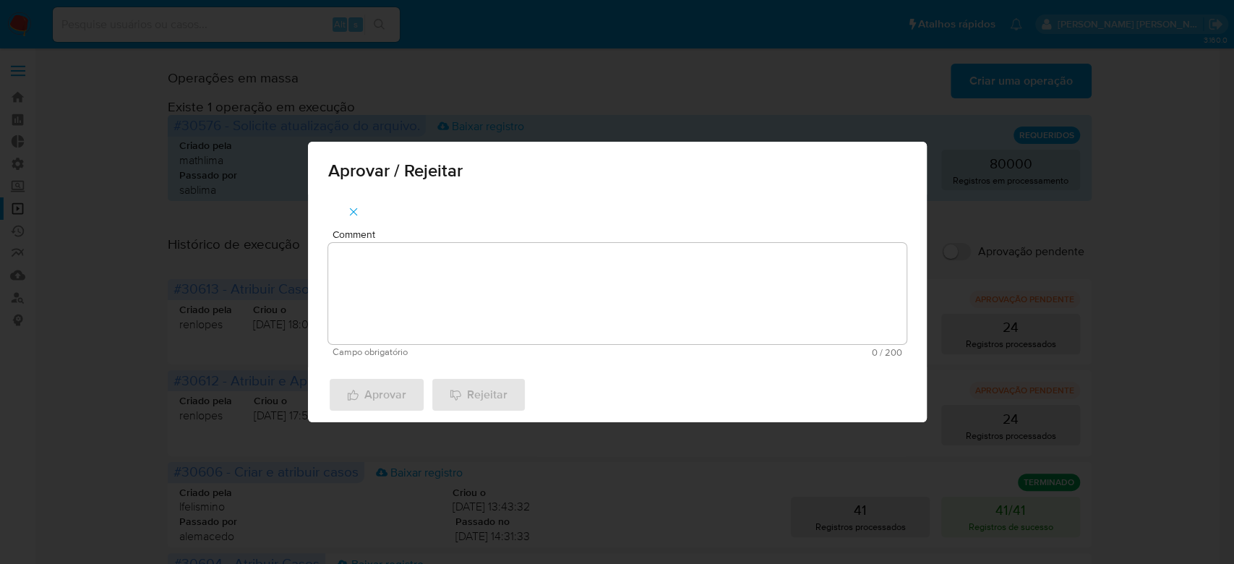
click at [463, 278] on textarea "Comment" at bounding box center [617, 293] width 578 height 101
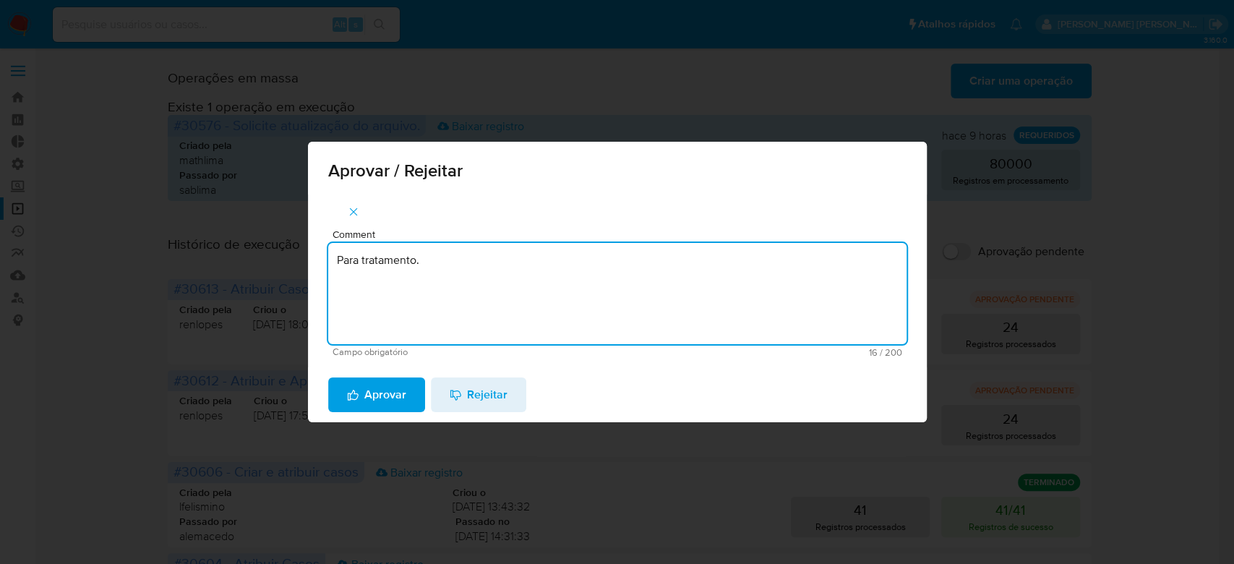
drag, startPoint x: 457, startPoint y: 266, endPoint x: 218, endPoint y: 222, distance: 242.6
click at [218, 222] on div "Aprovar / Rejeitar Comment Para tratamento. Campo obrigatório 16 / 200 184 cara…" at bounding box center [617, 282] width 1234 height 564
click at [393, 327] on textarea "Para tratamento." at bounding box center [617, 293] width 578 height 101
type textarea "Para tratamento."
click at [374, 417] on div "Aprovar Rejeitar" at bounding box center [617, 394] width 619 height 55
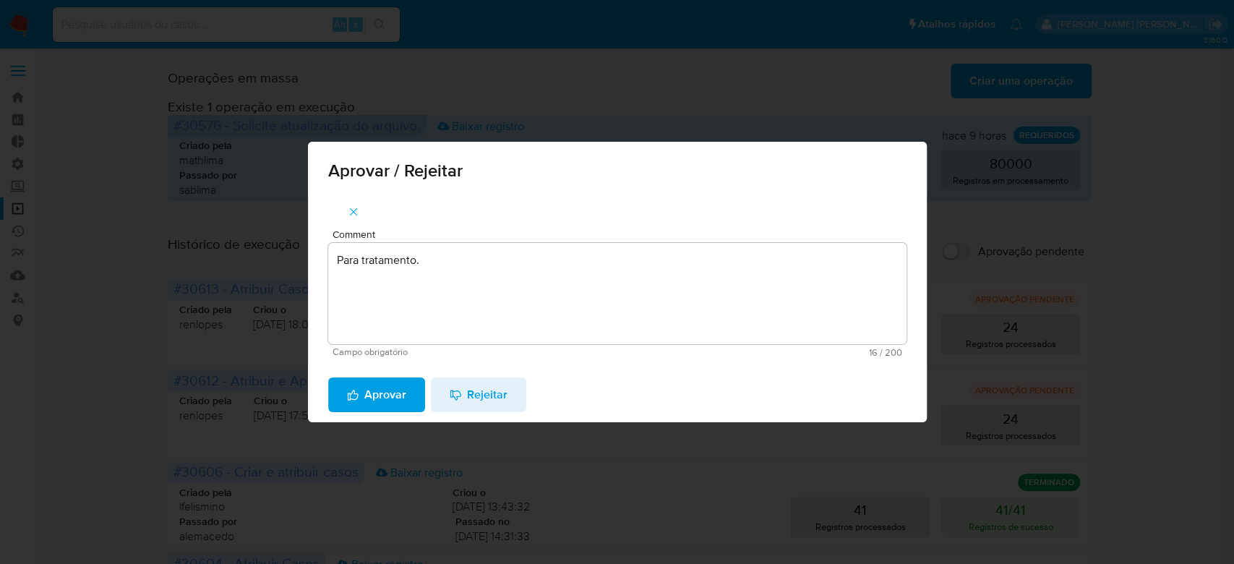
click at [380, 399] on span "Aprovar" at bounding box center [376, 395] width 59 height 32
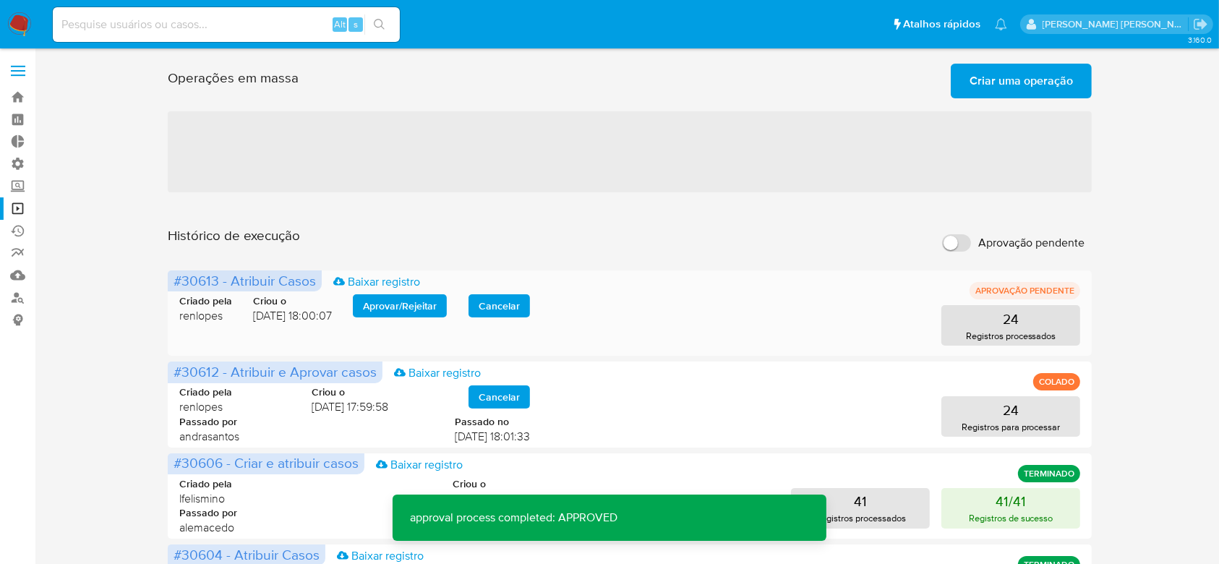
click at [424, 306] on span "Aprovar / Rejeitar" at bounding box center [400, 306] width 74 height 20
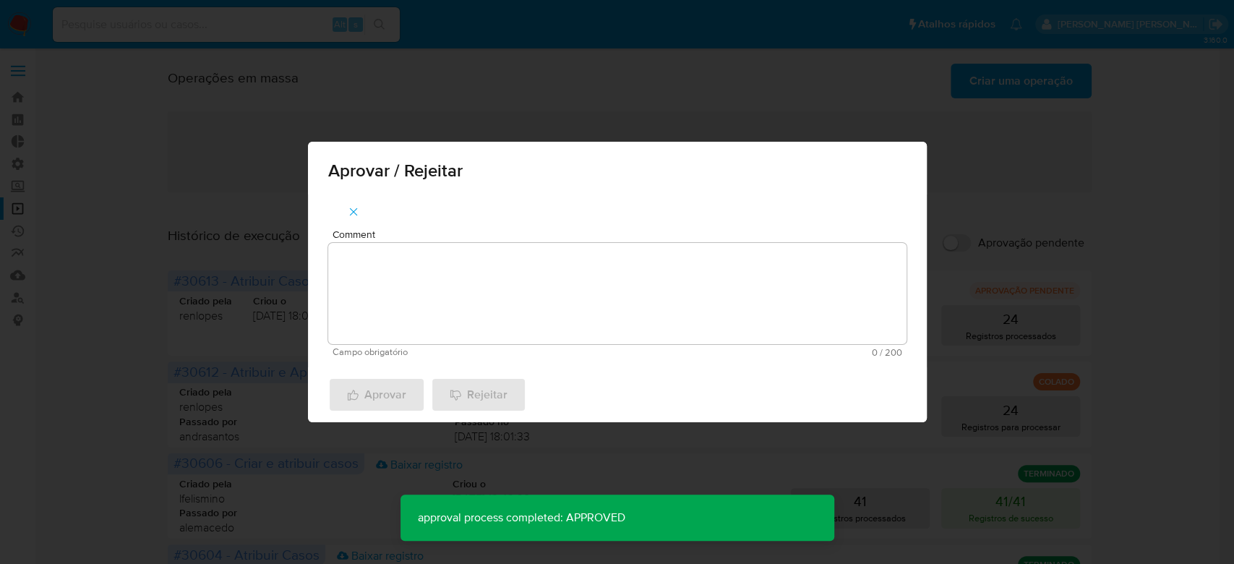
click at [427, 319] on textarea "Comment" at bounding box center [617, 293] width 578 height 101
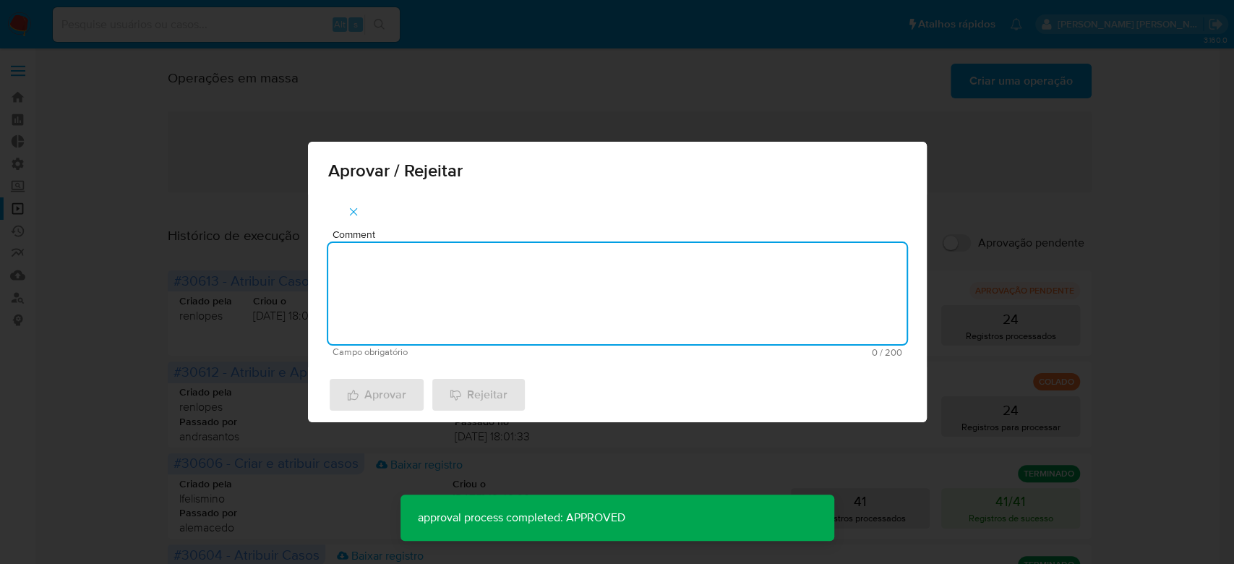
paste textarea "Para tratamento."
type textarea "Para tratamento."
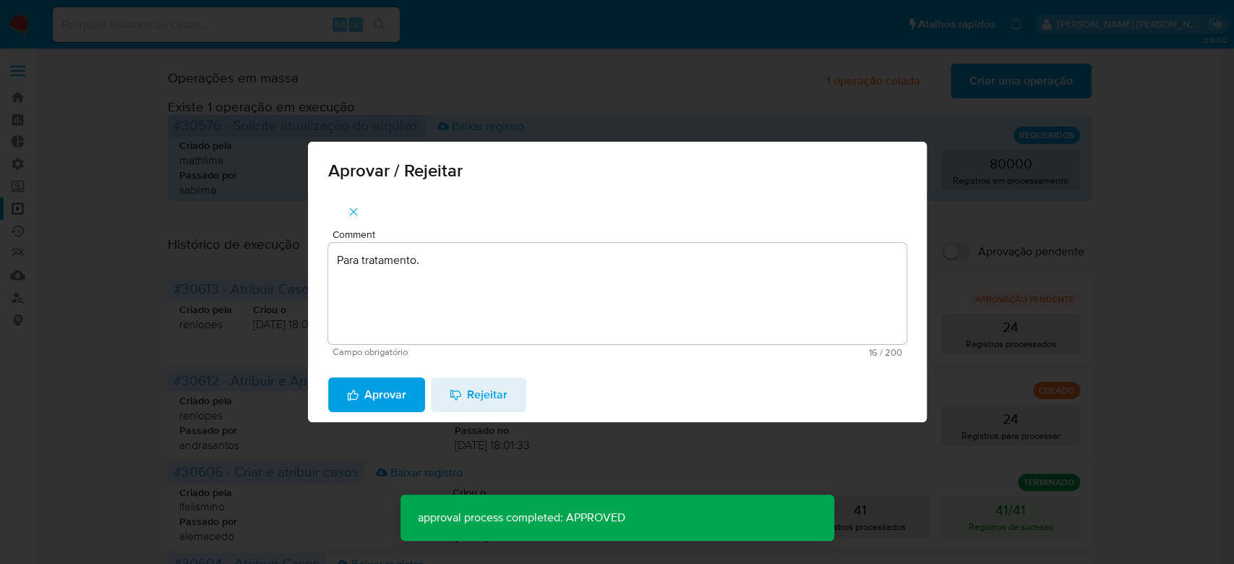
click at [390, 390] on span "Aprovar" at bounding box center [376, 395] width 59 height 32
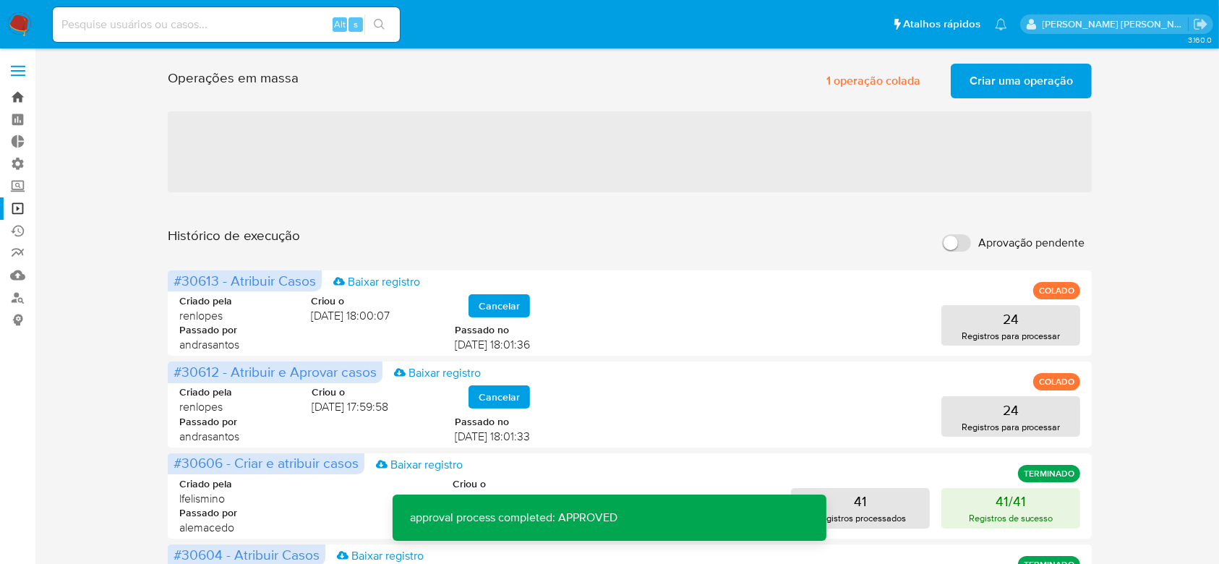
click at [18, 100] on link "Bandeja" at bounding box center [86, 97] width 172 height 22
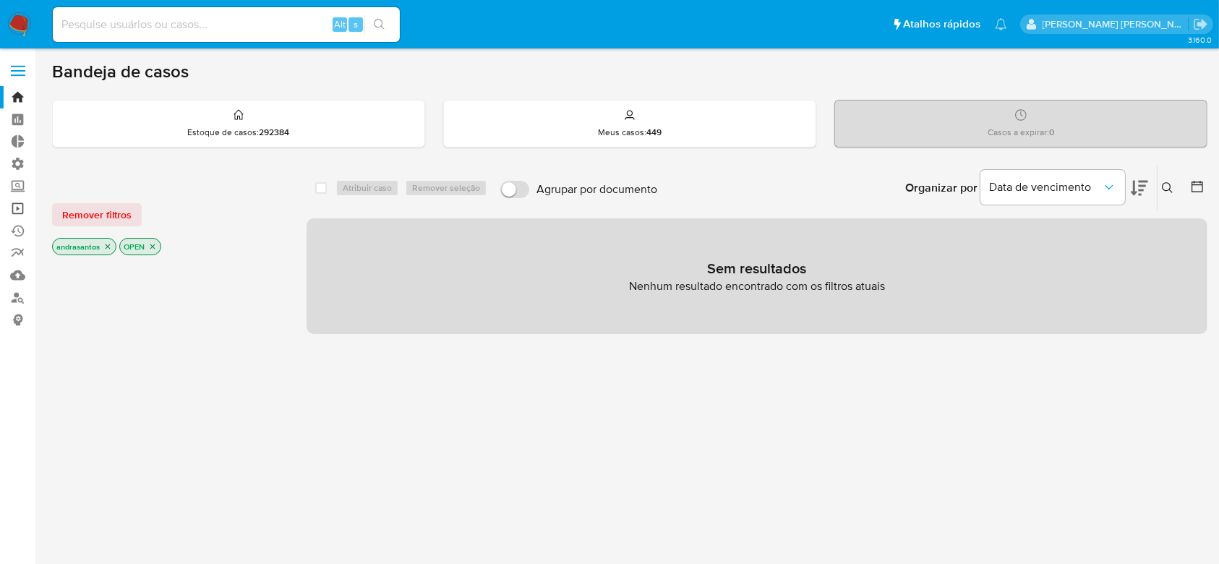
click at [21, 212] on link "Operações em massa" at bounding box center [86, 208] width 172 height 22
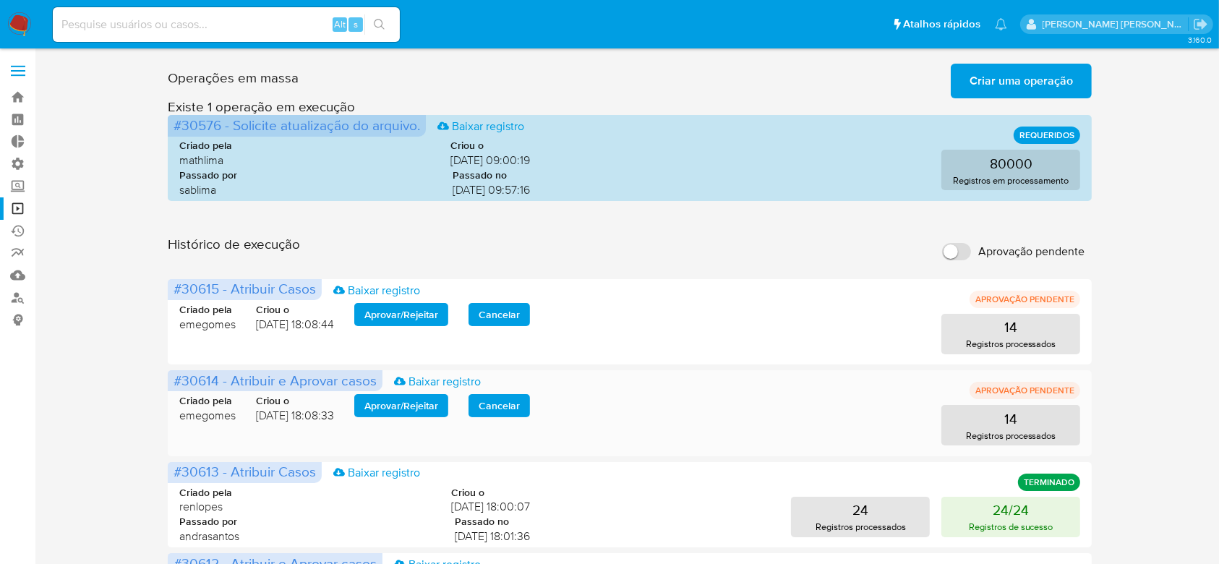
click at [434, 403] on span "Aprovar / Rejeitar" at bounding box center [401, 405] width 74 height 20
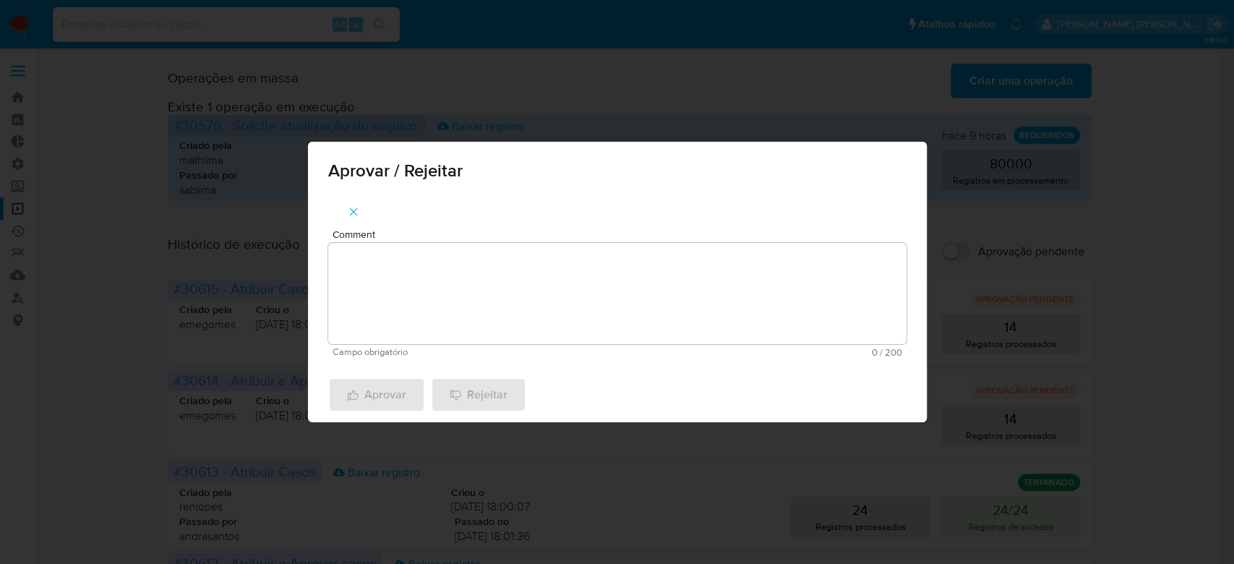
click at [455, 325] on textarea "Comment" at bounding box center [617, 293] width 578 height 101
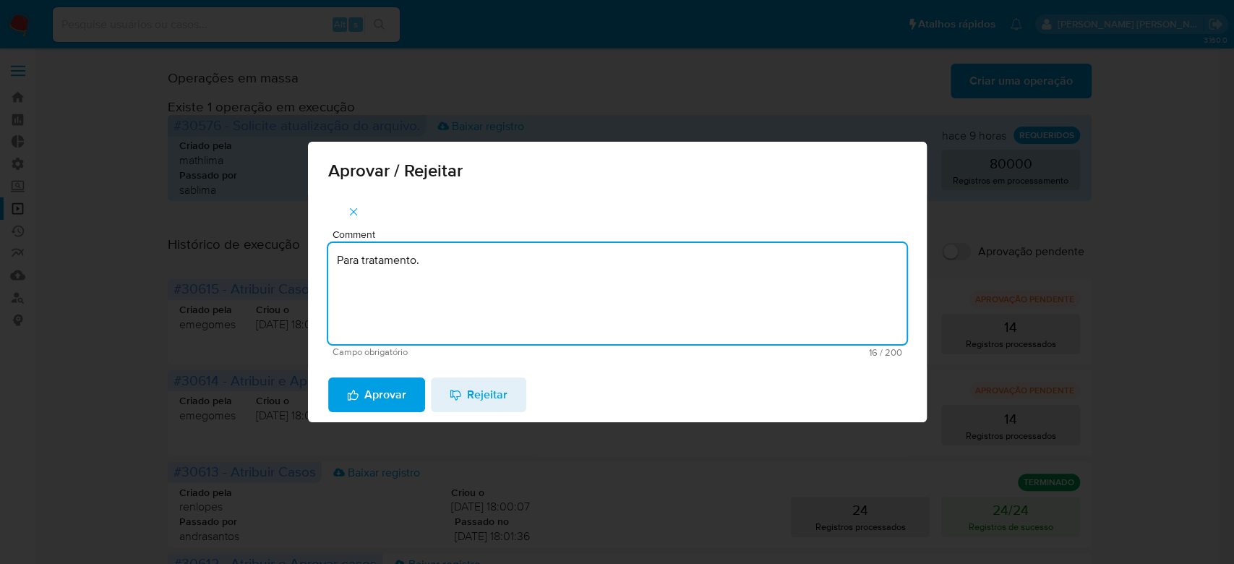
drag, startPoint x: 430, startPoint y: 255, endPoint x: 192, endPoint y: 218, distance: 241.5
click at [192, 218] on div "Aprovar / Rejeitar Comment Para tratamento. Campo obrigatório 16 / 200 184 cara…" at bounding box center [617, 282] width 1234 height 564
click at [422, 319] on textarea "Para tratamento." at bounding box center [617, 293] width 578 height 101
click at [425, 319] on textarea "Para tratamento." at bounding box center [617, 293] width 578 height 101
type textarea "Para tratamento."
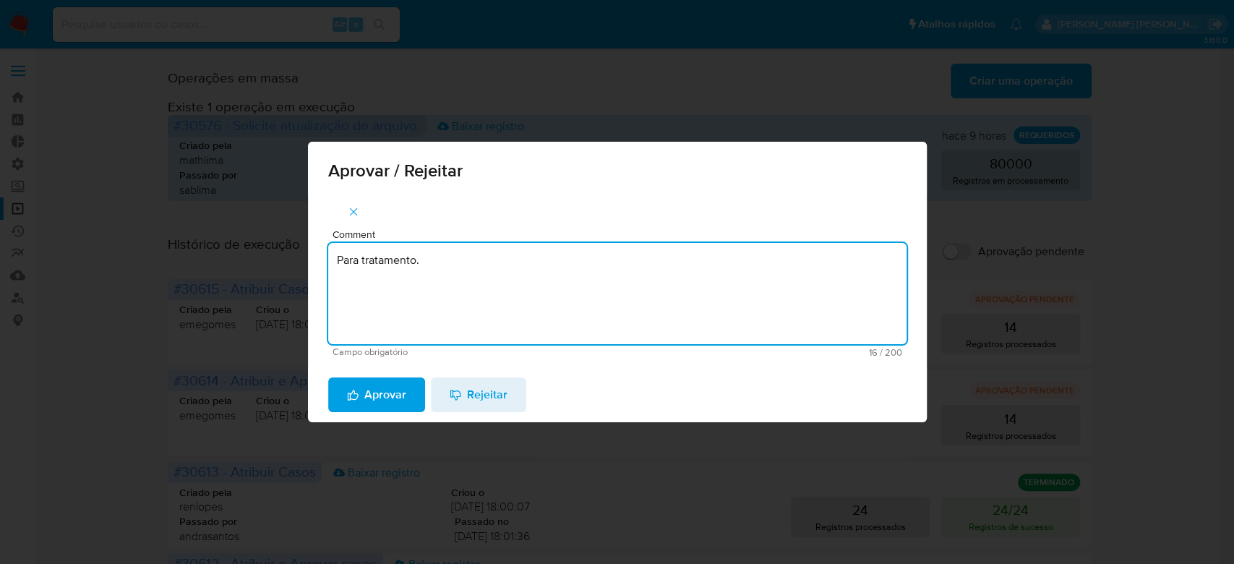
click at [388, 394] on span "Aprovar" at bounding box center [376, 395] width 59 height 32
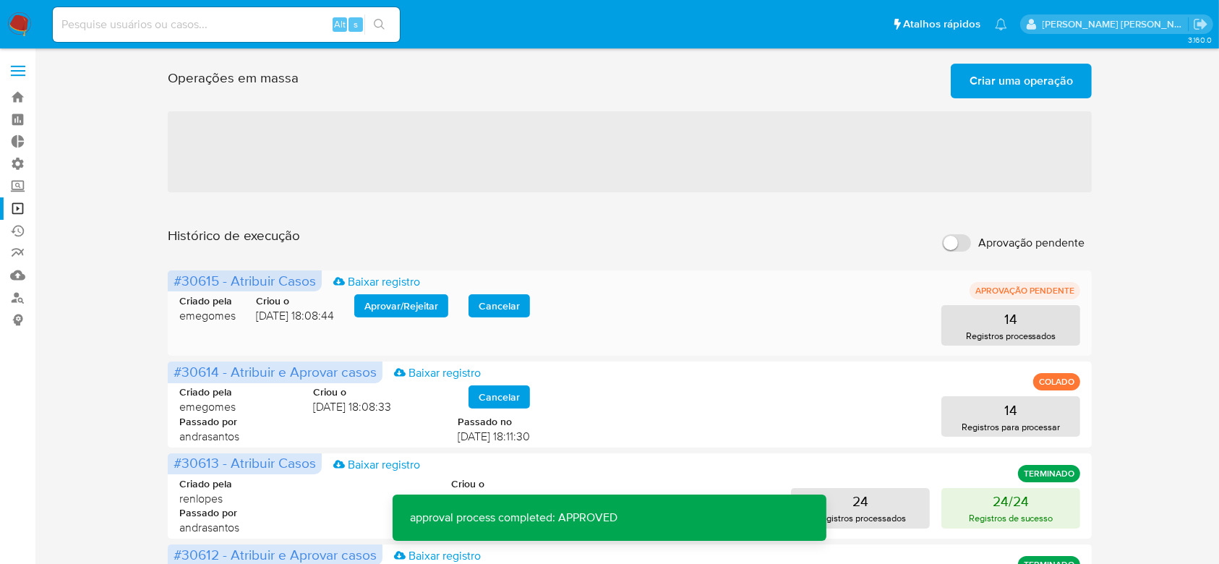
click at [393, 304] on span "Aprovar / Rejeitar" at bounding box center [401, 306] width 74 height 20
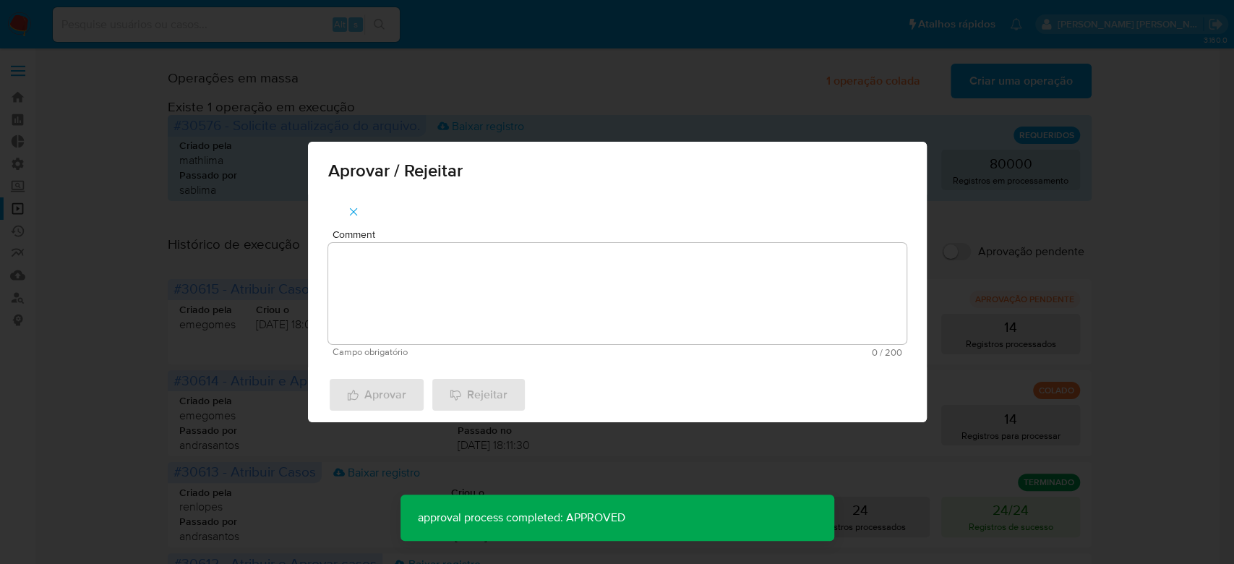
click at [503, 292] on textarea "Comment" at bounding box center [617, 293] width 578 height 101
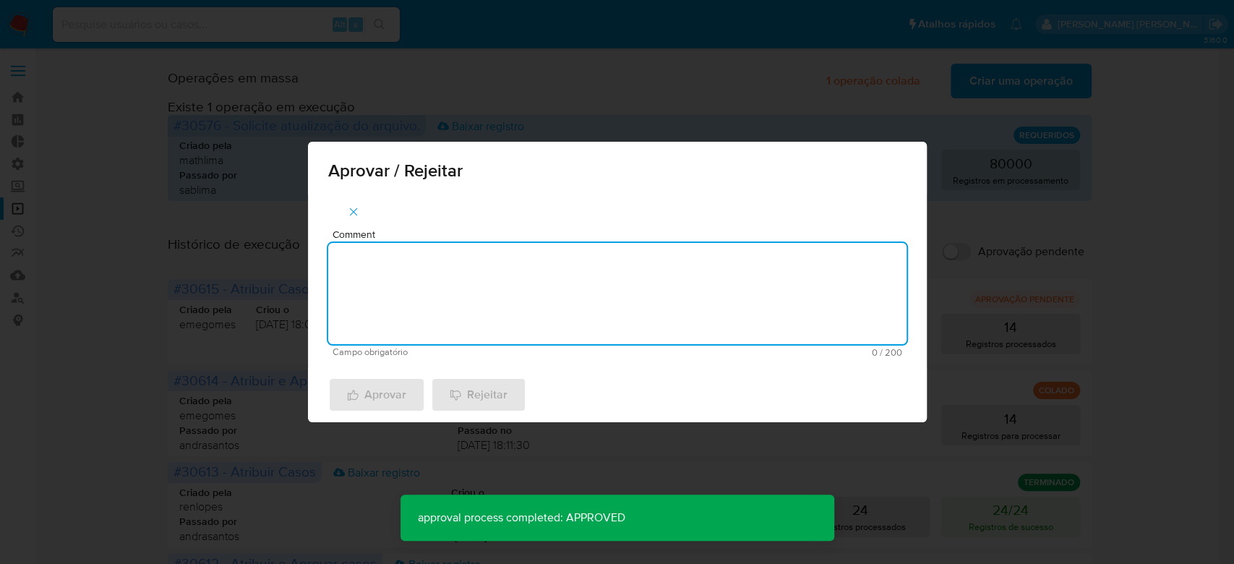
paste textarea "Para tratamento."
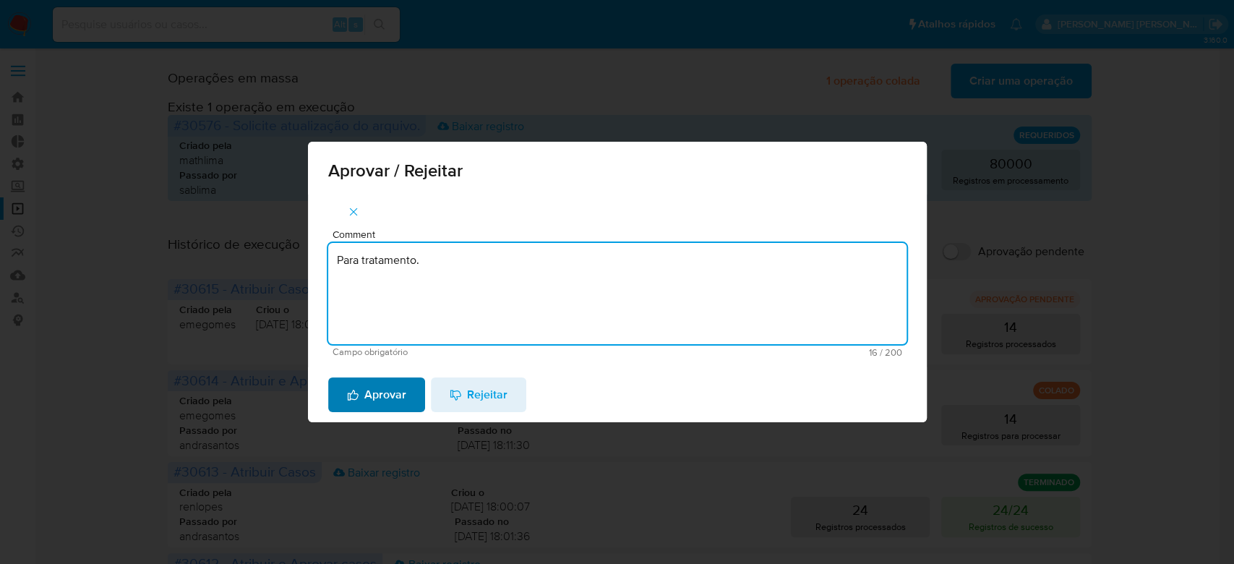
type textarea "Para tratamento."
click at [387, 398] on span "Aprovar" at bounding box center [376, 395] width 59 height 32
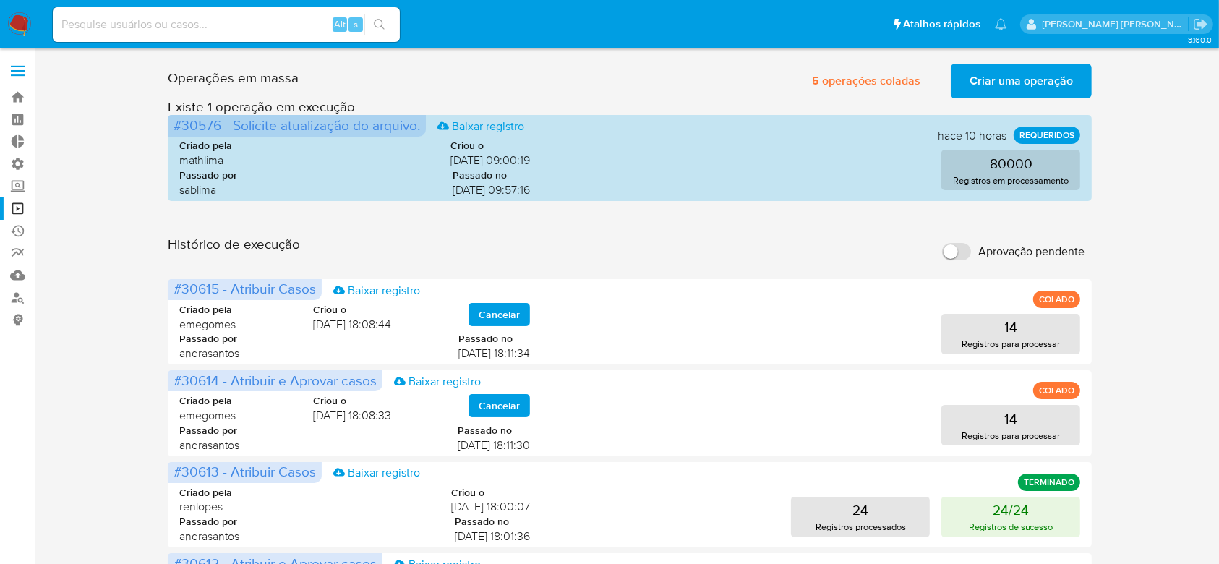
click at [127, 21] on input at bounding box center [226, 24] width 347 height 19
paste input "2239682"
type input "2239682"
click at [382, 22] on icon "search-icon" at bounding box center [379, 24] width 11 height 11
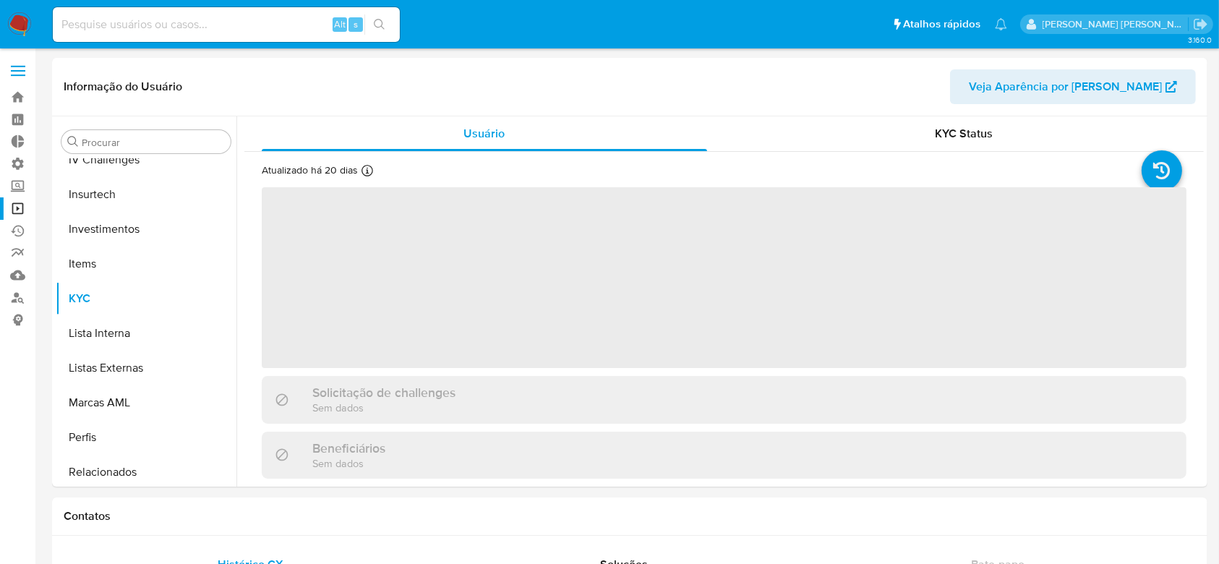
scroll to position [680, 0]
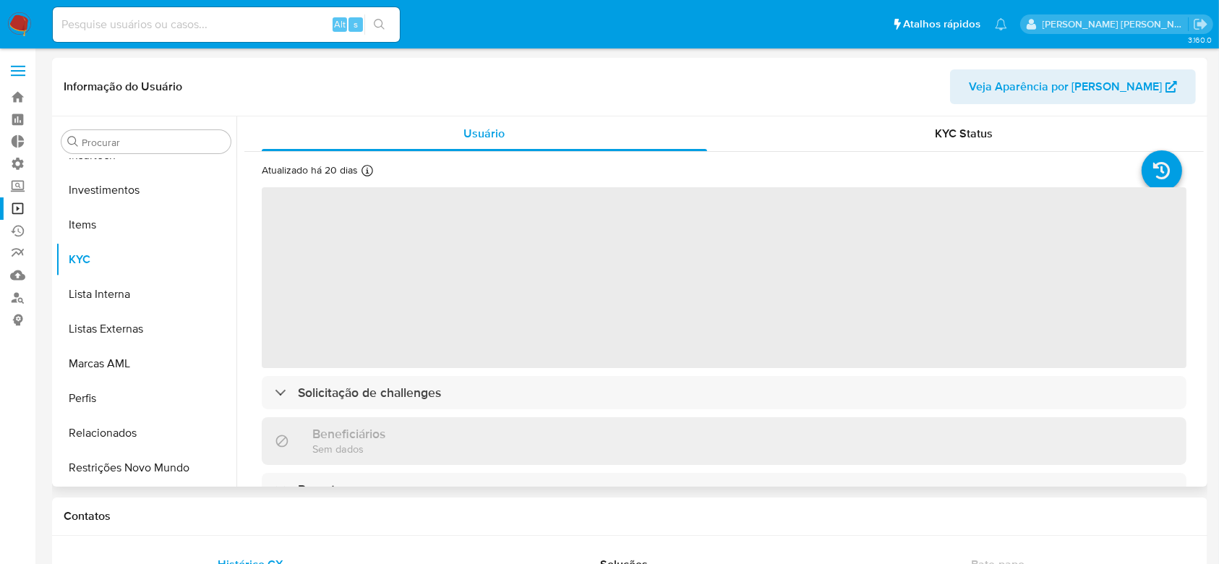
select select "10"
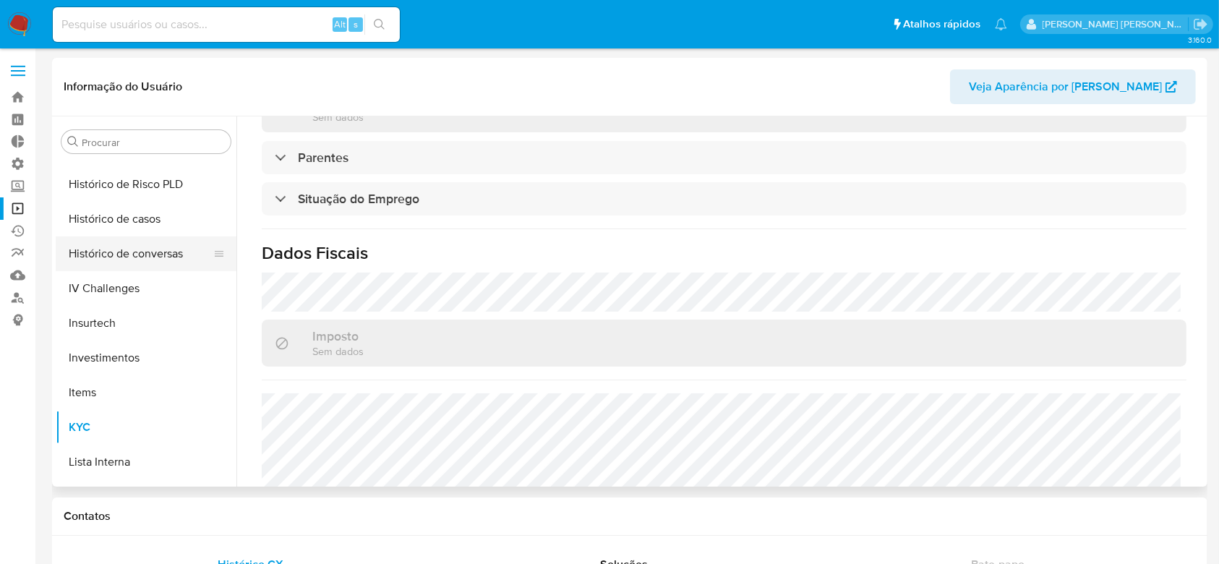
scroll to position [487, 0]
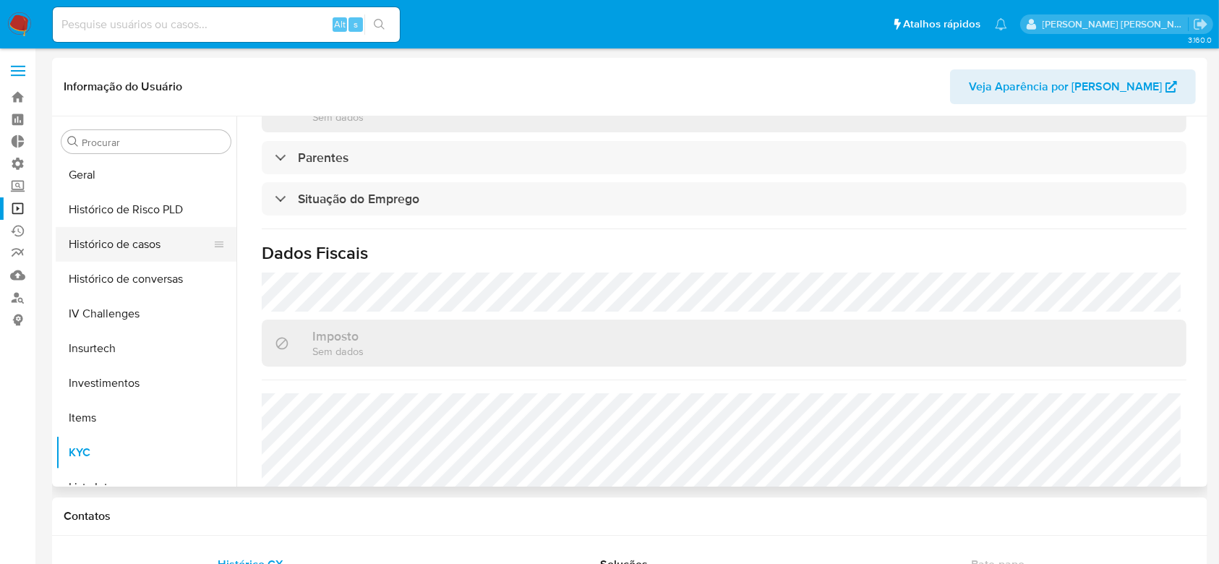
click at [127, 247] on button "Histórico de casos" at bounding box center [140, 244] width 169 height 35
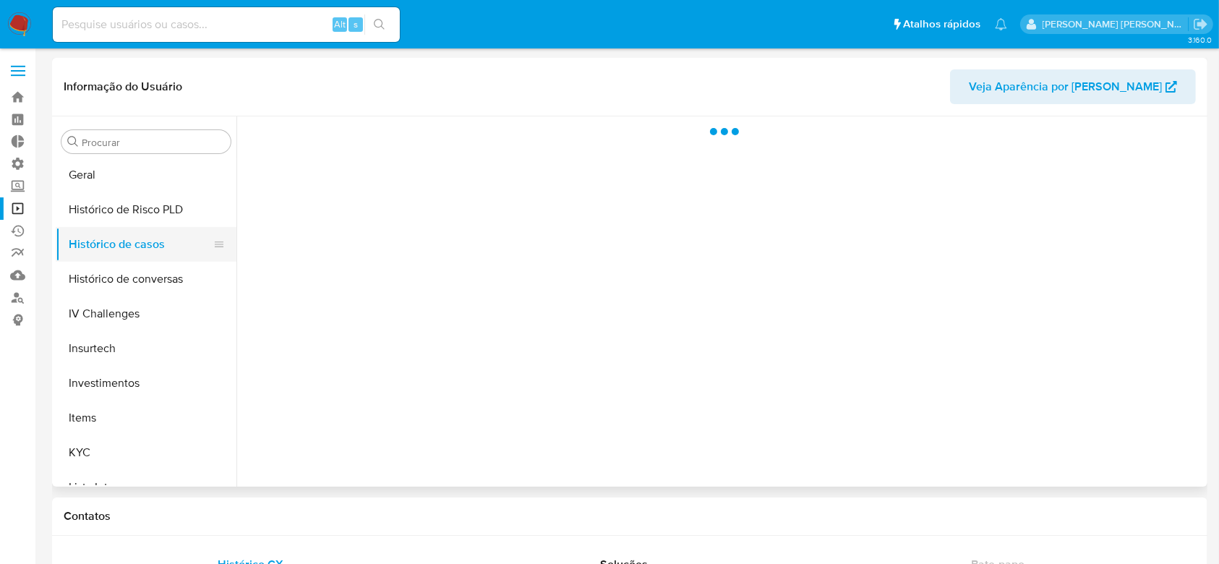
scroll to position [0, 0]
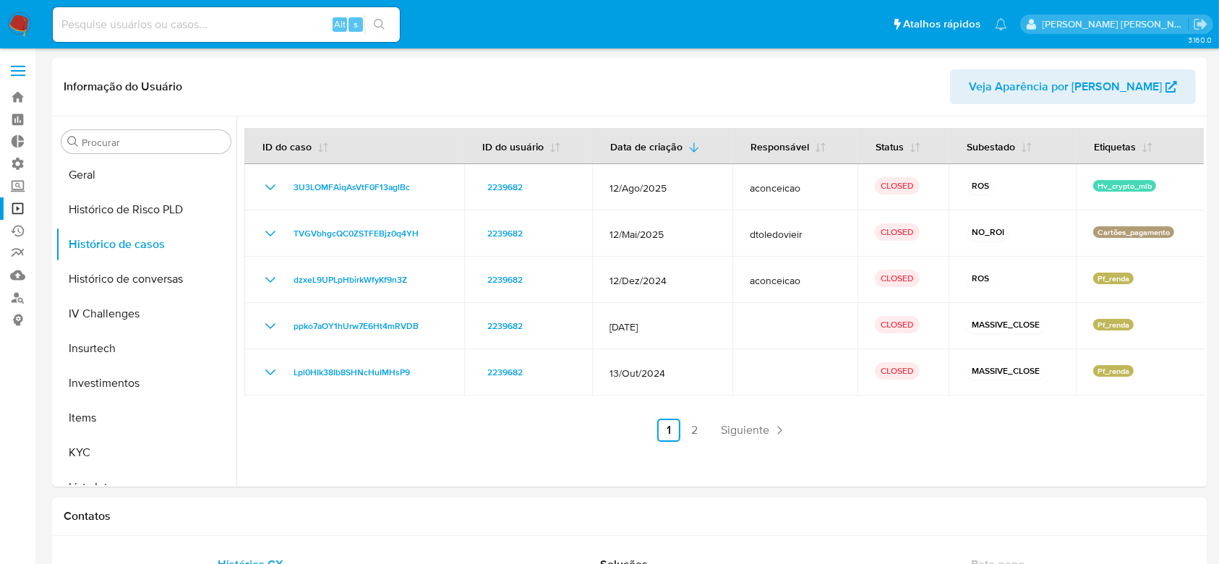
drag, startPoint x: 408, startPoint y: 189, endPoint x: 388, endPoint y: 456, distance: 267.4
click at [388, 456] on div at bounding box center [719, 301] width 967 height 370
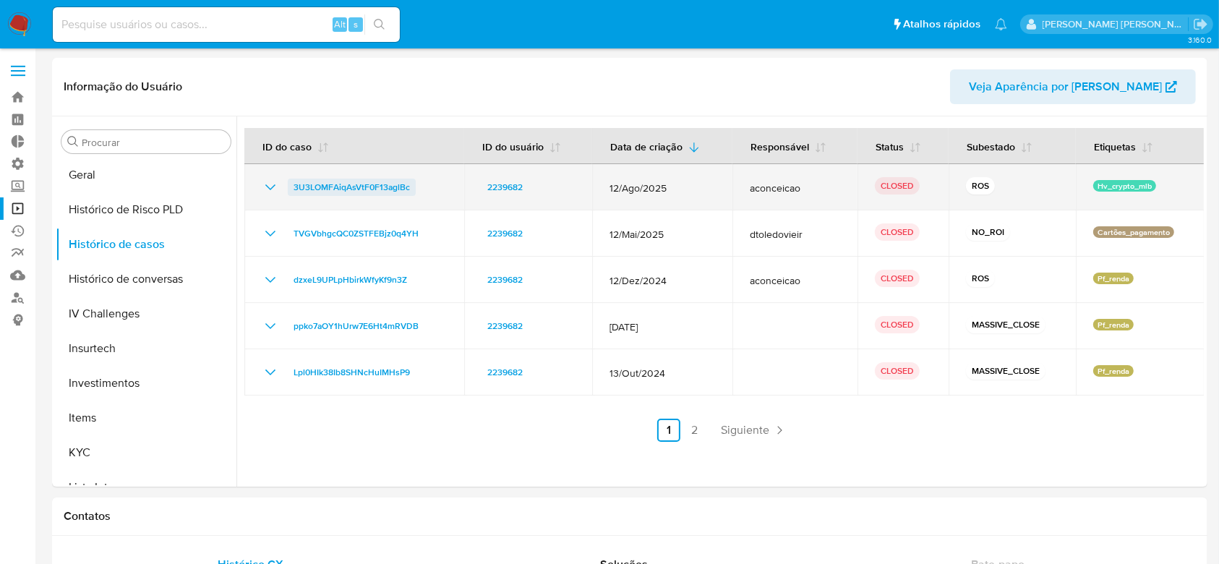
drag, startPoint x: 427, startPoint y: 192, endPoint x: 289, endPoint y: 188, distance: 138.1
click at [289, 188] on div "3U3LOMFAiqAsVtF0F13aglBc" at bounding box center [354, 187] width 185 height 17
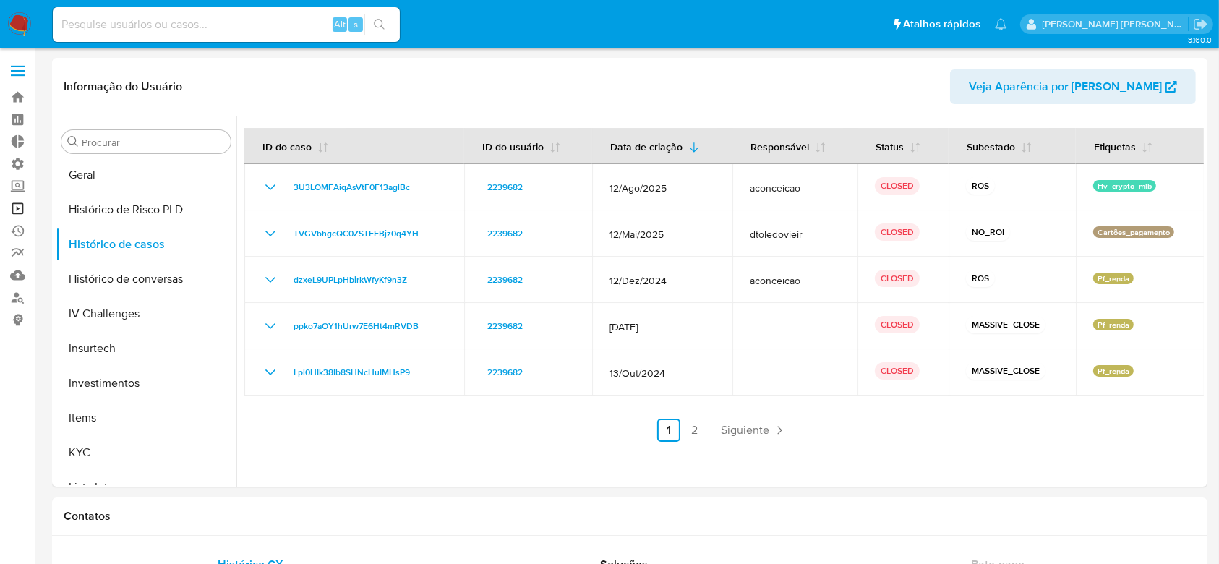
click at [21, 206] on link "Operações em massa" at bounding box center [86, 208] width 172 height 22
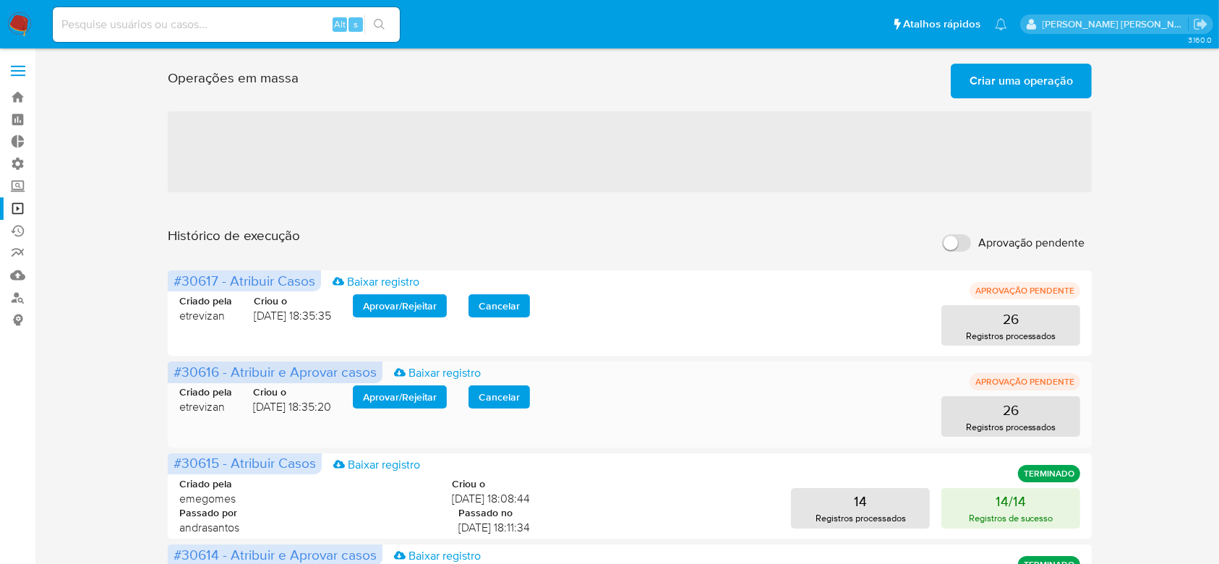
click at [405, 402] on span "Aprovar / Rejeitar" at bounding box center [400, 397] width 74 height 20
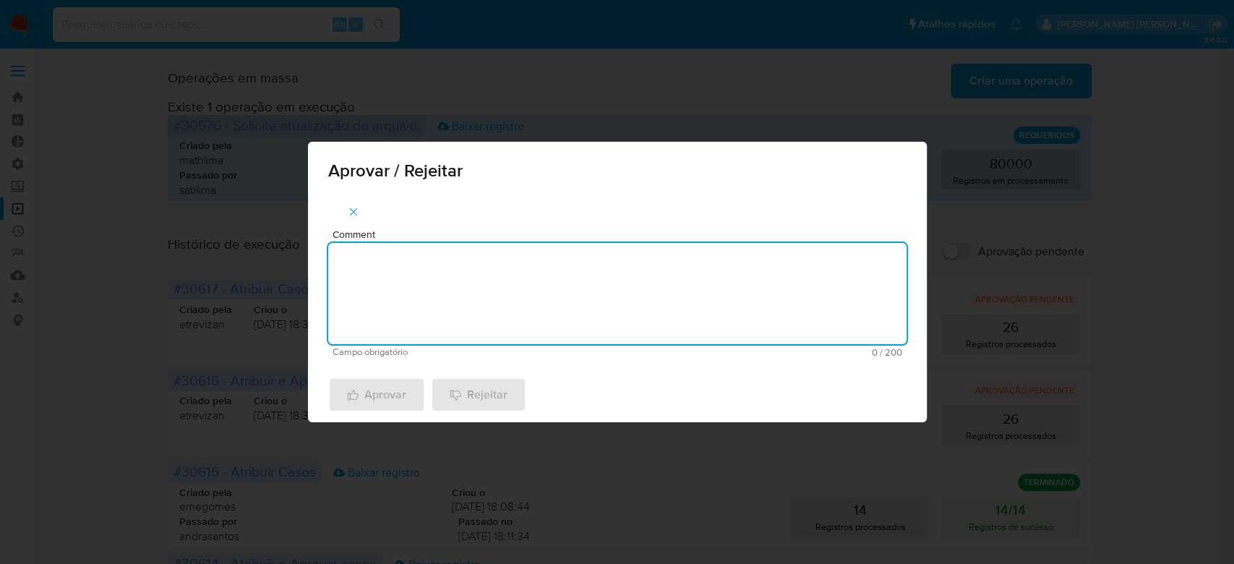
click at [494, 302] on textarea "Comment" at bounding box center [617, 293] width 578 height 101
drag, startPoint x: 460, startPoint y: 261, endPoint x: 132, endPoint y: 220, distance: 331.4
click at [132, 220] on div "Aprovar / Rejeitar Comment Para tratamento. Campo obrigatório 16 / 200 184 cara…" at bounding box center [617, 282] width 1234 height 564
click at [455, 285] on textarea "Para tratamento." at bounding box center [617, 293] width 578 height 101
type textarea "Para tratamento."
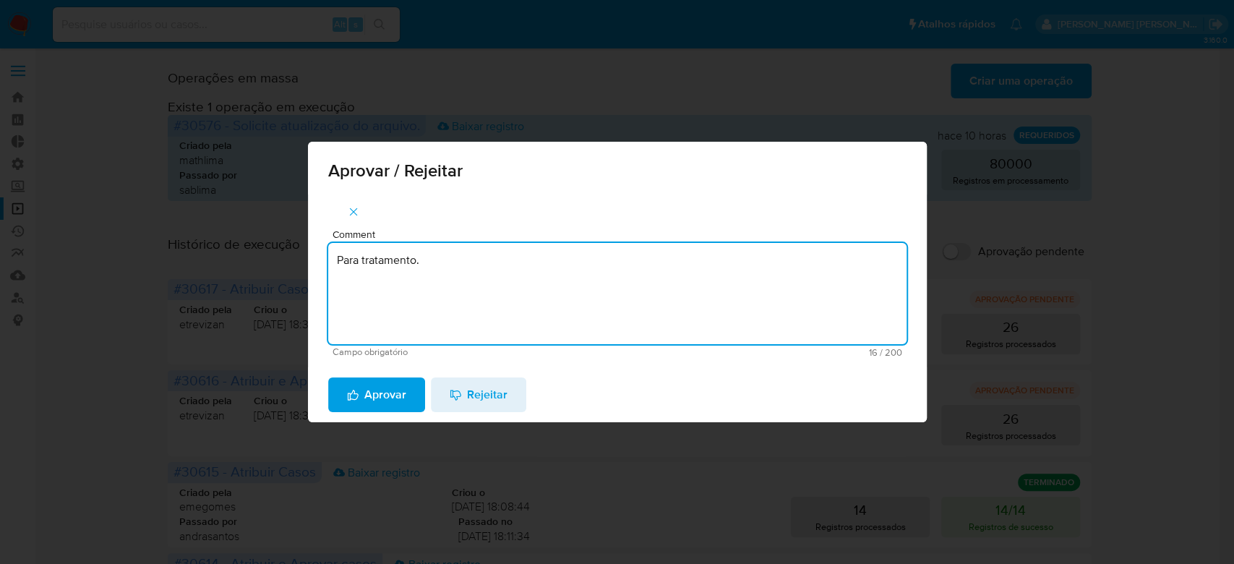
click at [372, 400] on span "Aprovar" at bounding box center [376, 395] width 59 height 32
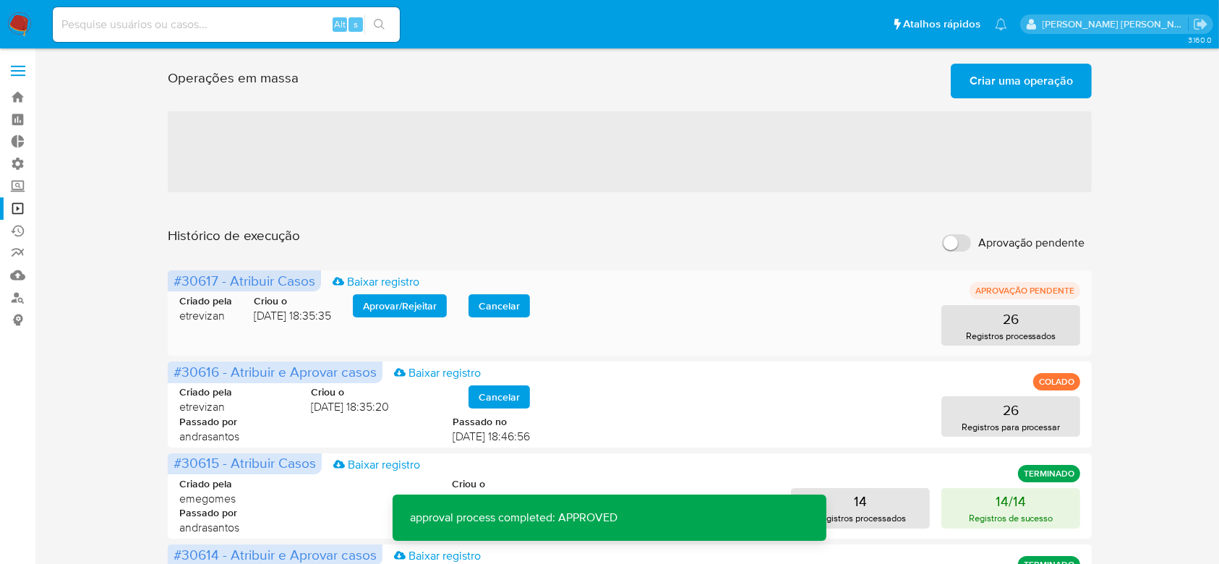
click at [421, 296] on span "Aprovar / Rejeitar" at bounding box center [400, 306] width 74 height 20
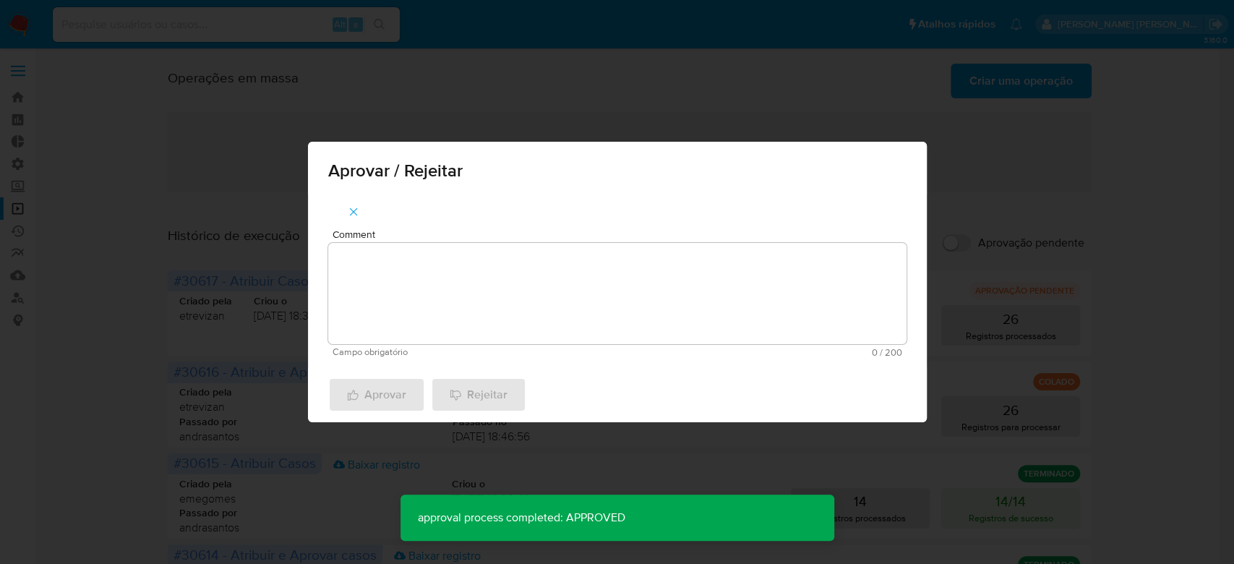
click at [436, 290] on textarea "Comment" at bounding box center [617, 293] width 578 height 101
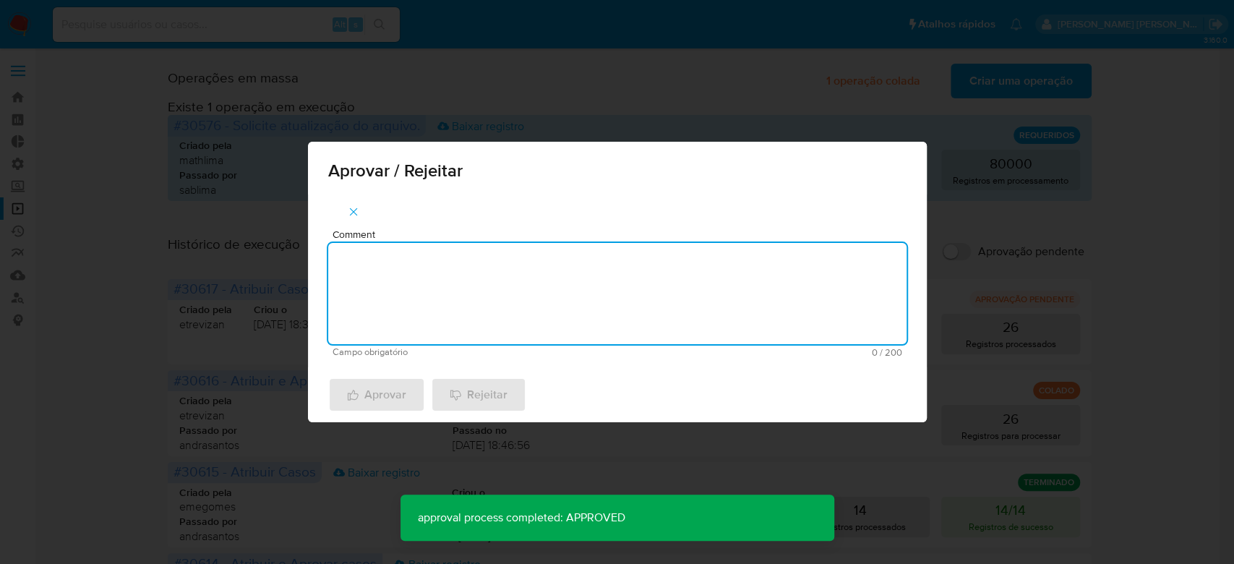
paste textarea "Para tratamento."
type textarea "Para tratamento."
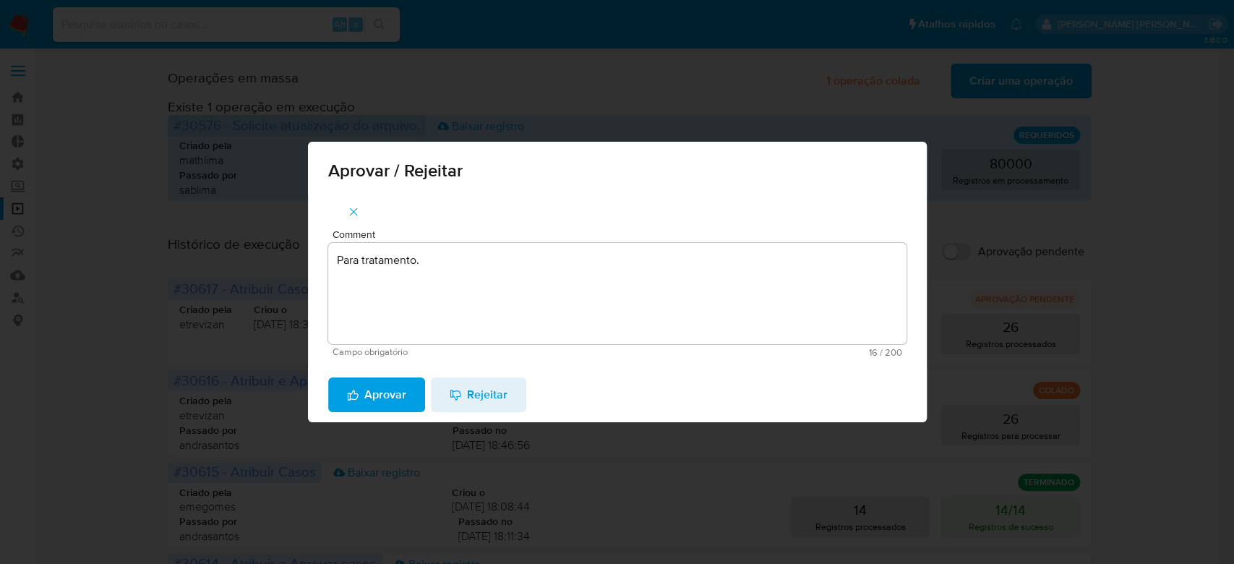
click at [363, 392] on span "Aprovar" at bounding box center [376, 395] width 59 height 32
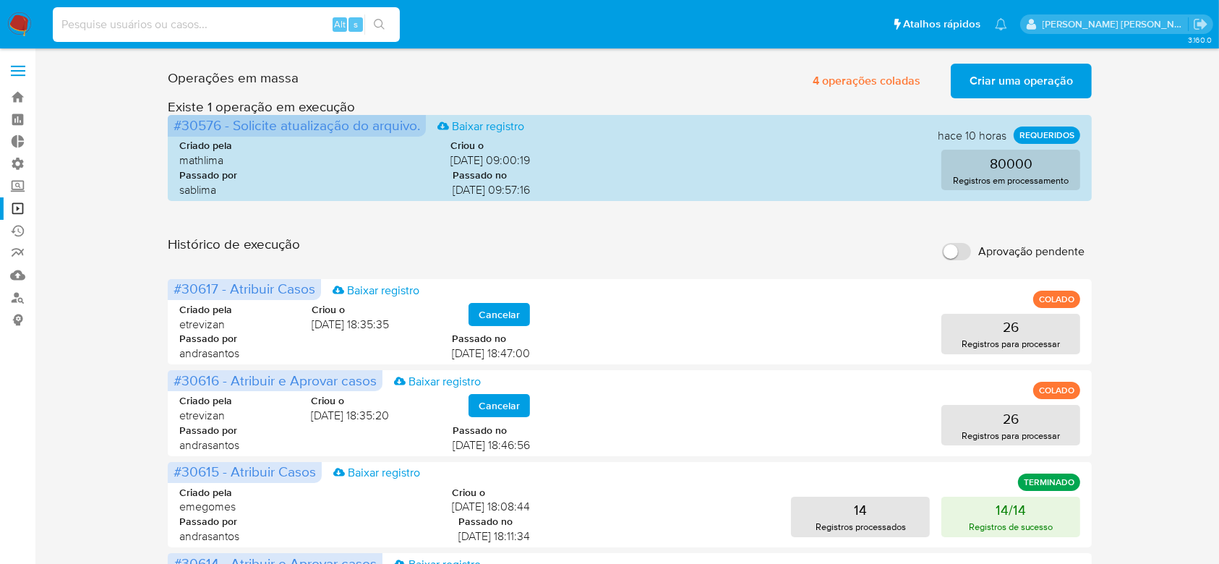
click at [199, 21] on input at bounding box center [226, 24] width 347 height 19
paste input "vvfmqZ6oPCU9KhGdtqiwfmXi"
type input "vvfmqZ6oPCU9KhGdtqiwfmXi"
click at [387, 24] on button "search-icon" at bounding box center [379, 24] width 30 height 20
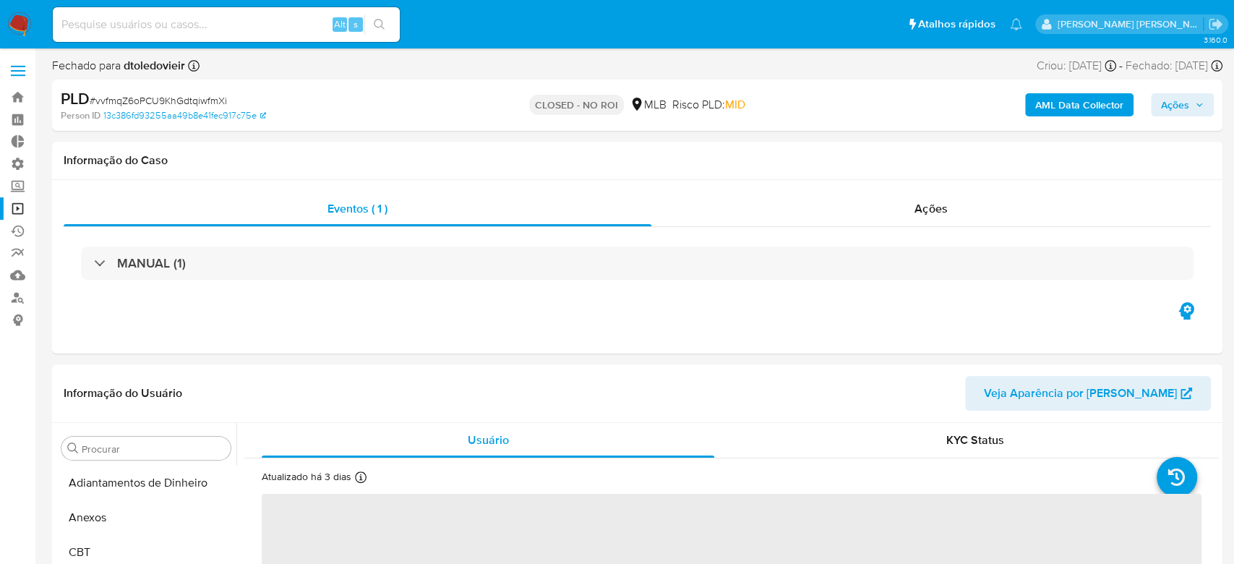
select select "10"
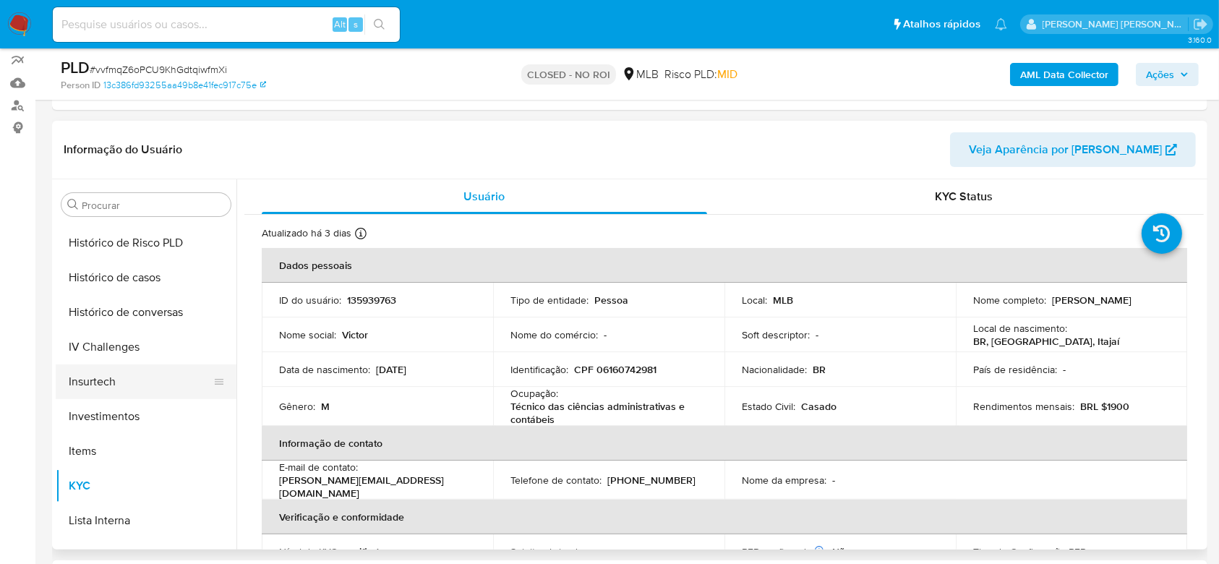
scroll to position [487, 0]
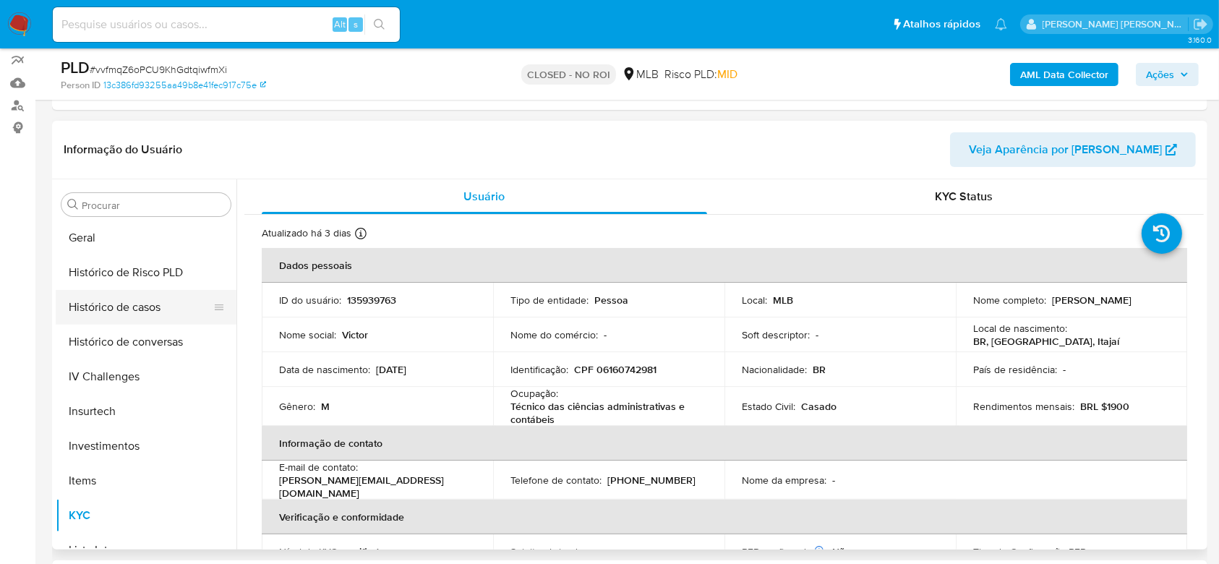
click at [148, 306] on button "Histórico de casos" at bounding box center [140, 307] width 169 height 35
